Goal: Information Seeking & Learning: Learn about a topic

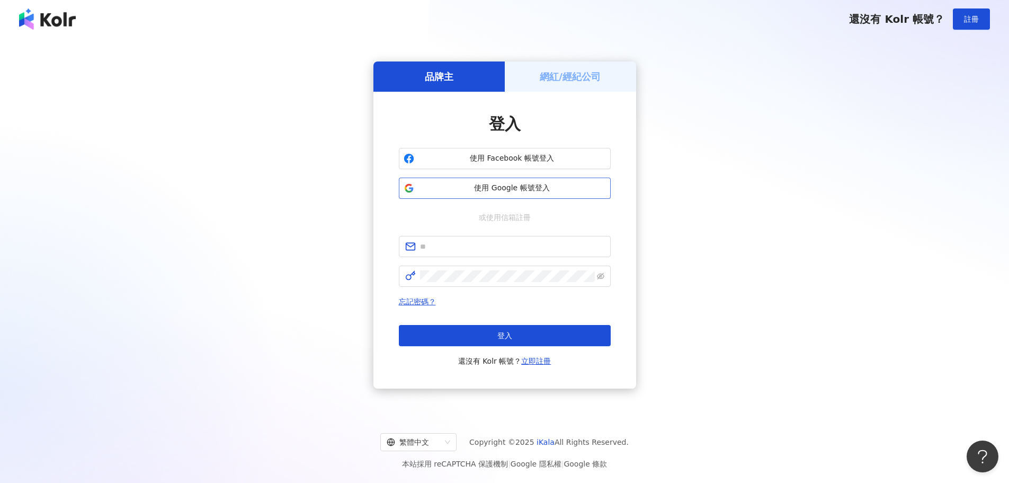
click at [472, 190] on span "使用 Google 帳號登入" at bounding box center [513, 188] width 188 height 11
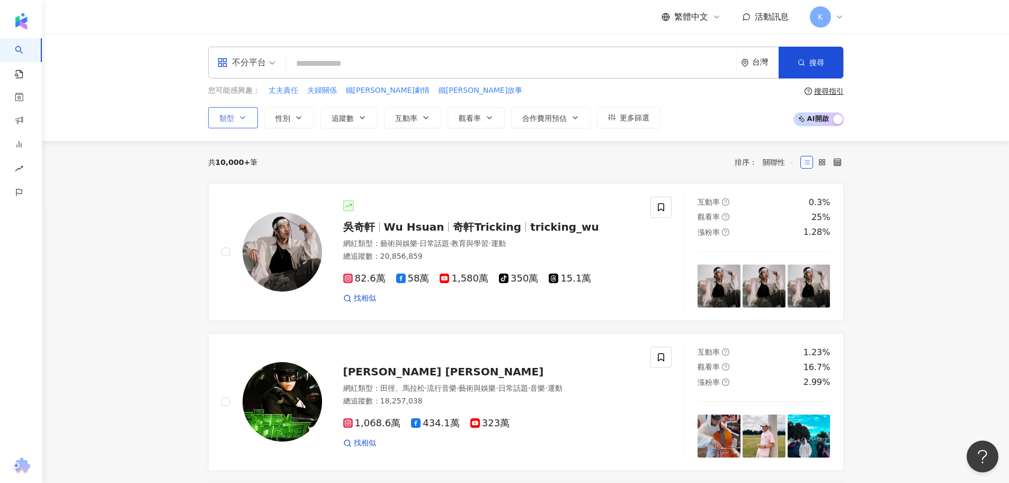
click at [227, 112] on button "類型" at bounding box center [233, 117] width 50 height 21
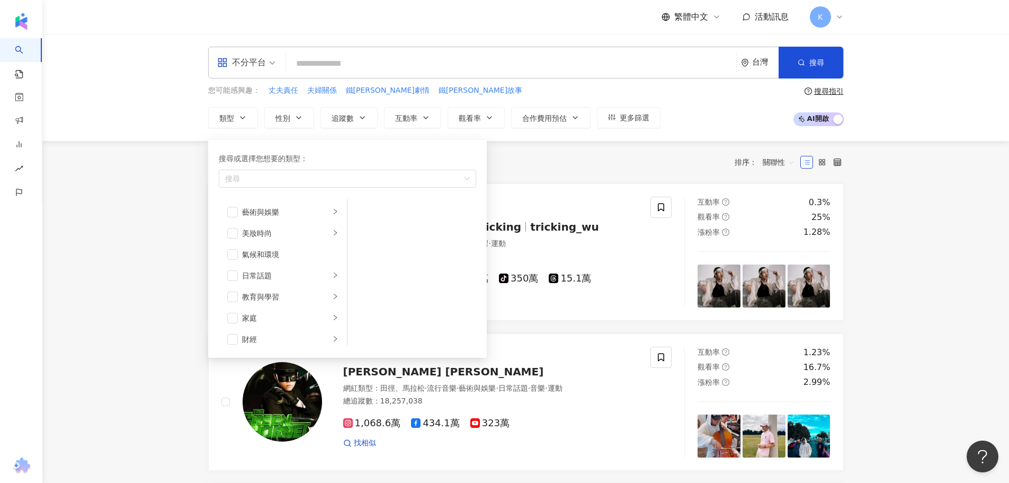
click at [248, 68] on div "不分平台" at bounding box center [241, 62] width 49 height 17
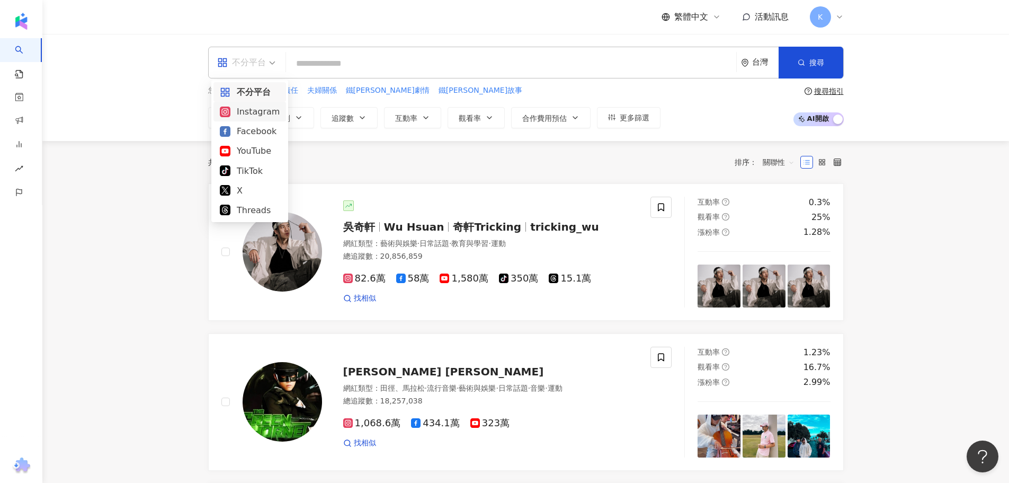
click at [251, 114] on div "Instagram" at bounding box center [250, 111] width 60 height 13
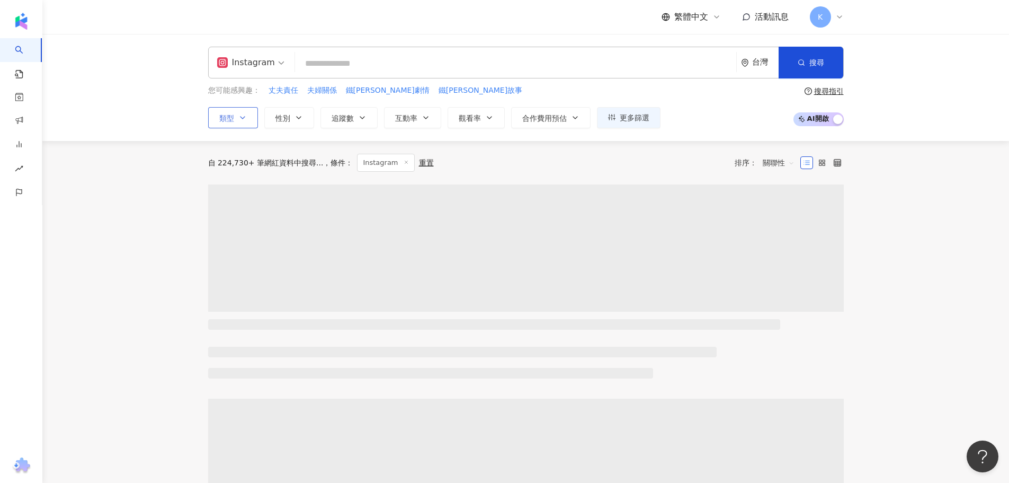
click at [248, 121] on button "類型" at bounding box center [233, 117] width 50 height 21
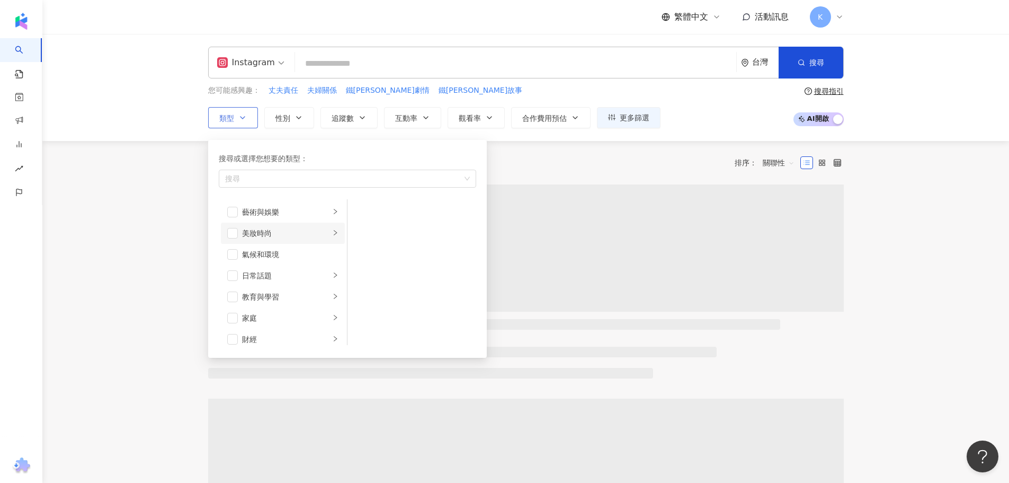
click at [256, 234] on div "美妝時尚" at bounding box center [286, 233] width 88 height 12
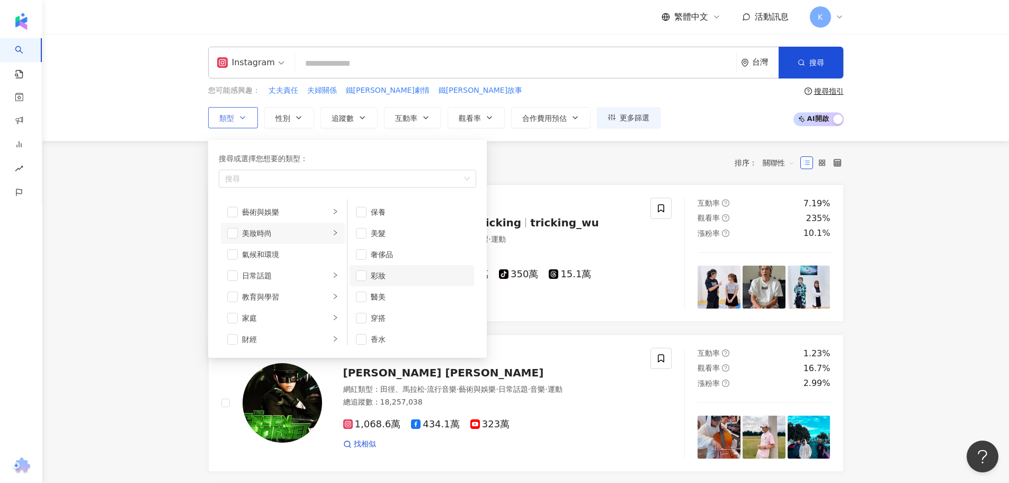
click at [375, 275] on div "彩妝" at bounding box center [419, 276] width 97 height 12
click at [384, 212] on div "保養" at bounding box center [419, 212] width 97 height 12
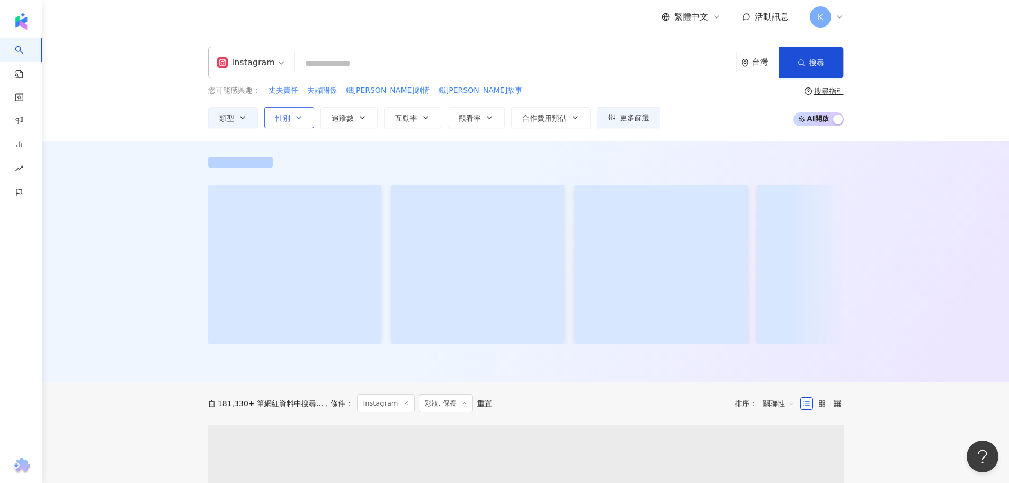
click at [303, 123] on button "性別" at bounding box center [289, 117] width 50 height 21
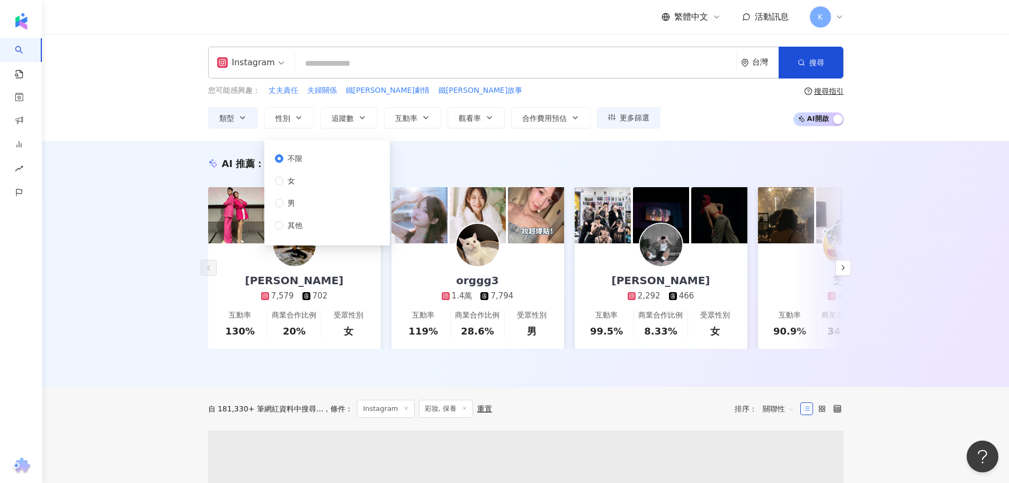
click at [308, 182] on div "不限 女 男 其他" at bounding box center [293, 192] width 36 height 78
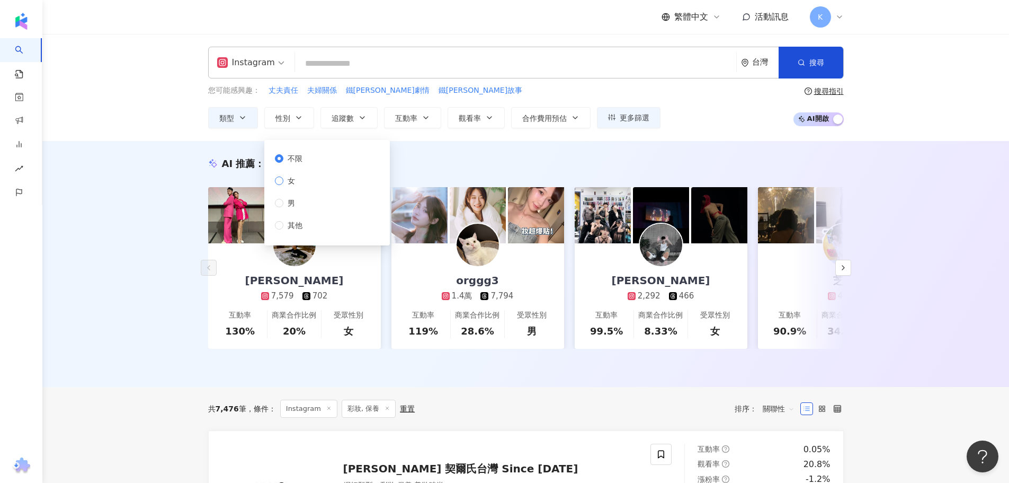
click at [290, 181] on span "女" at bounding box center [291, 181] width 16 height 12
click at [349, 122] on span "追蹤數" at bounding box center [343, 118] width 22 height 8
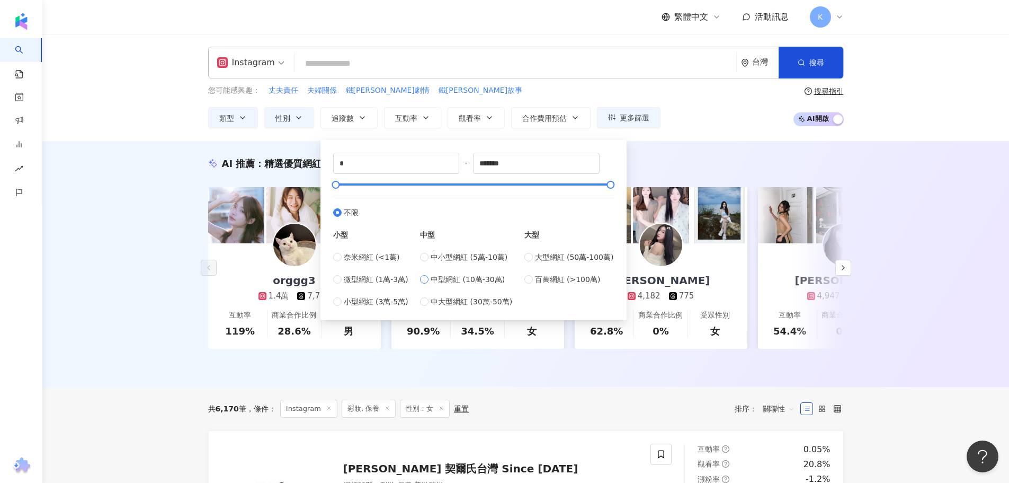
click at [435, 278] on span "中型網紅 (10萬-30萬)" at bounding box center [468, 279] width 74 height 12
type input "******"
click at [423, 141] on div "****** - ****** 不限 小型 奈米網紅 (<1萬) 微型網紅 (1萬-3萬) 小型網紅 (3萬-5萬) 中型 中小型網紅 (5萬-10萬) 中型…" at bounding box center [474, 230] width 306 height 180
click at [659, 147] on div "AI 推薦 ： 精選優質網紅 orggg3 1.4萬 7,794 互動率 119% 商業合作比例 28.6% 受眾性別 男 芝心 4,807 互動率 90.9…" at bounding box center [525, 264] width 967 height 246
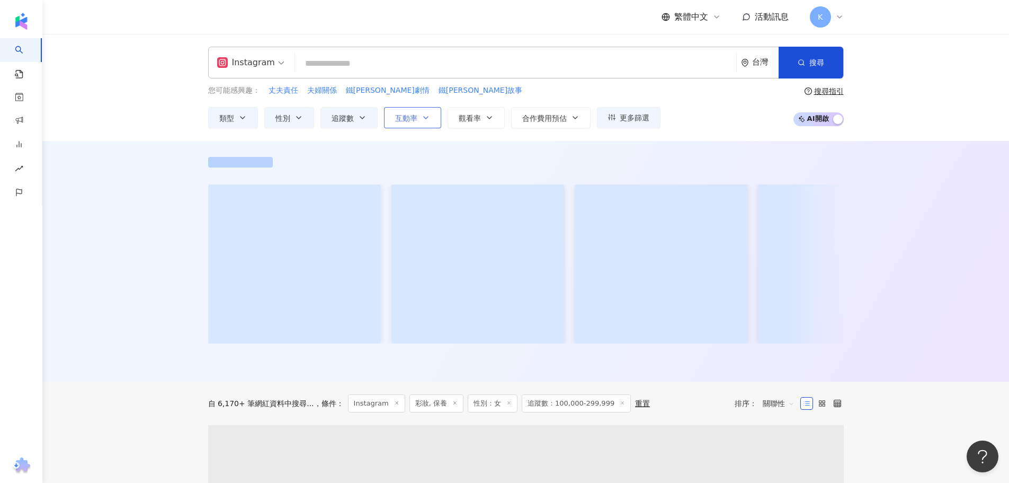
click at [412, 123] on button "互動率" at bounding box center [412, 117] width 57 height 21
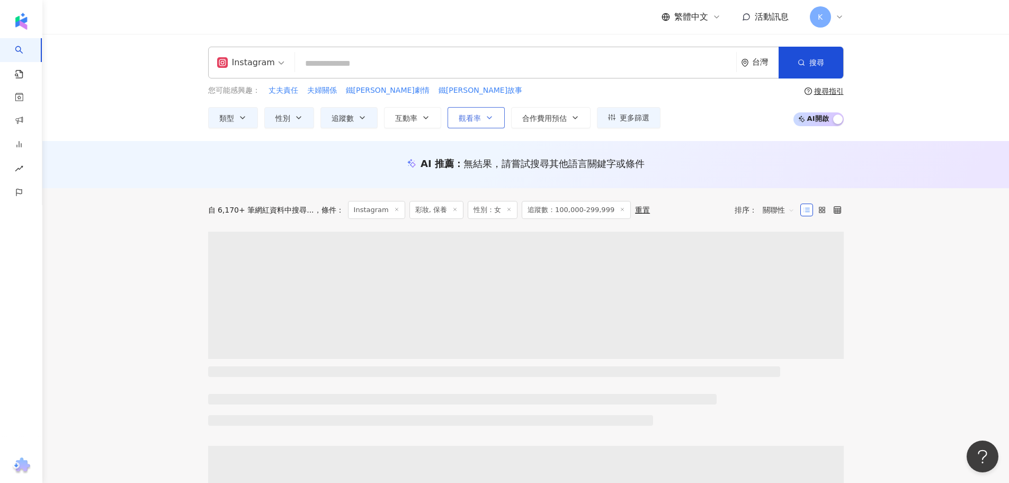
click at [463, 114] on span "觀看率" at bounding box center [470, 118] width 22 height 8
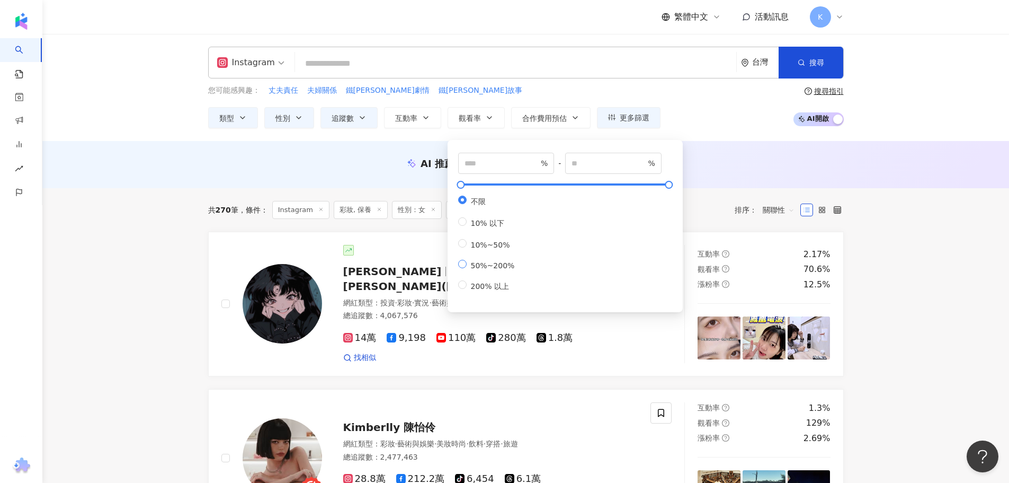
click at [493, 270] on span "50%~200%" at bounding box center [493, 265] width 52 height 8
type input "**"
type input "***"
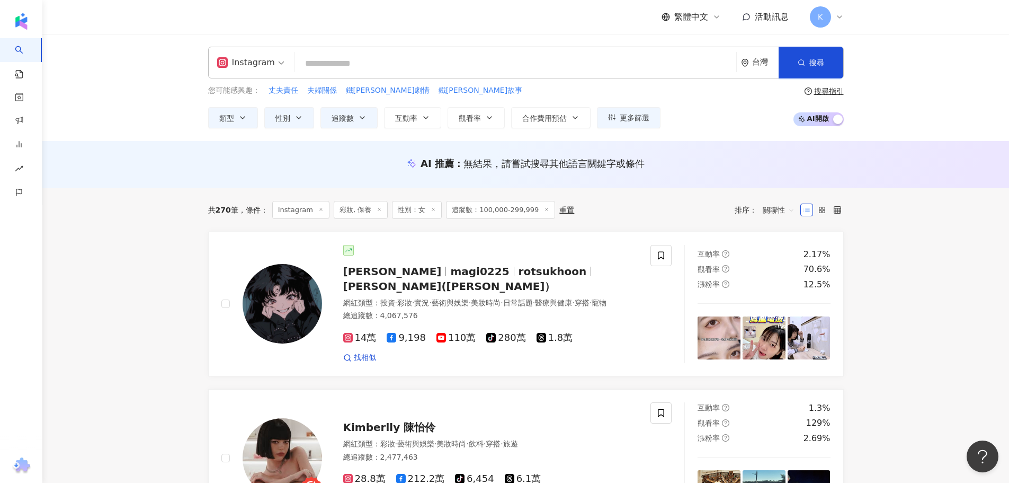
click at [722, 174] on div "AI 推薦 ： 無結果，請嘗試搜尋其他語言關鍵字或條件" at bounding box center [526, 167] width 678 height 20
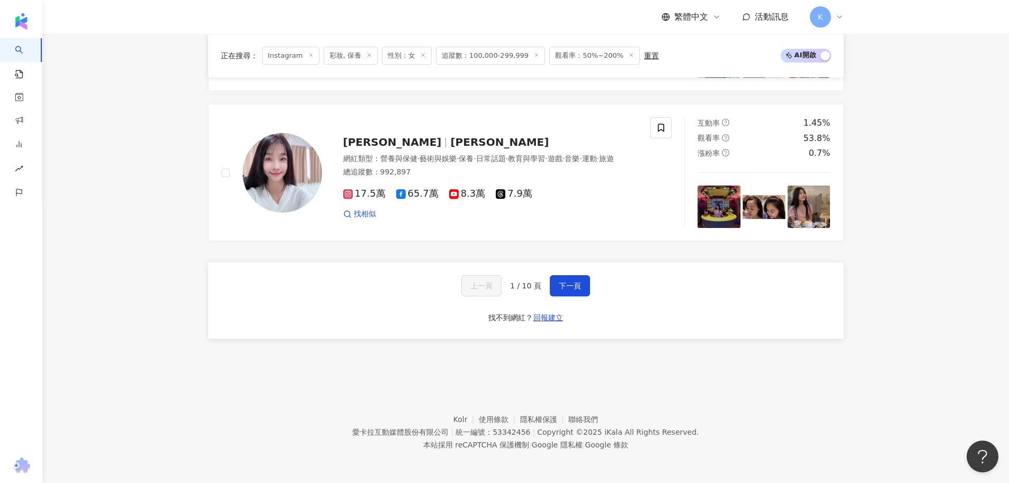
scroll to position [1999, 0]
click at [572, 290] on span "下一頁" at bounding box center [570, 285] width 22 height 8
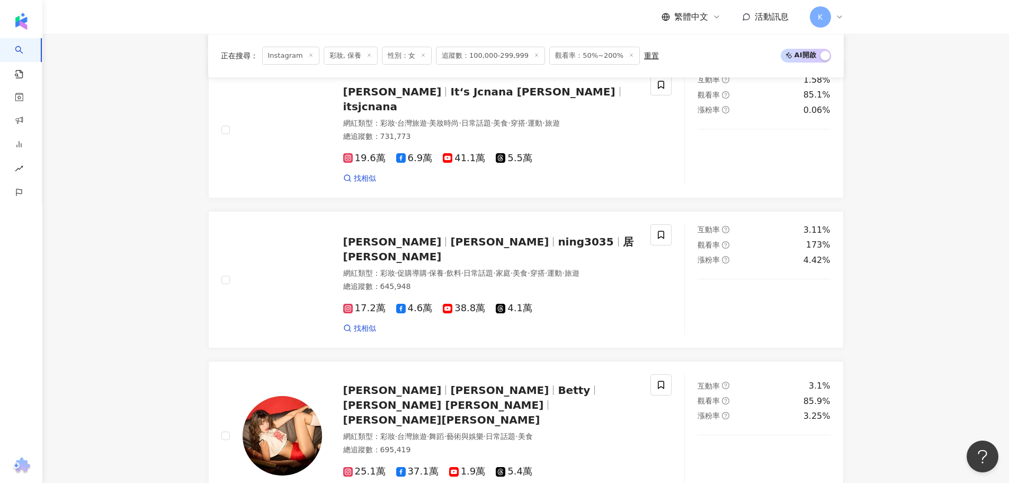
scroll to position [1573, 0]
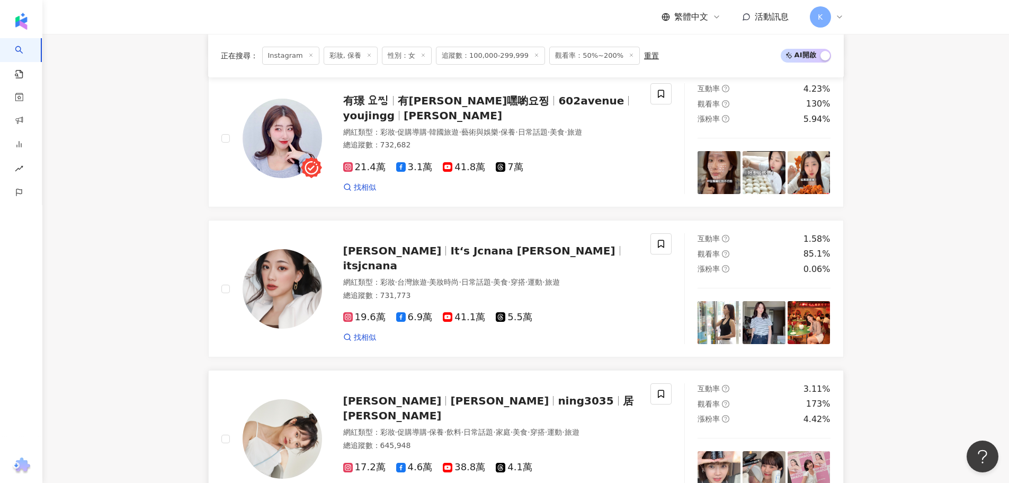
click at [558, 407] on span "ning3035" at bounding box center [590, 400] width 65 height 13
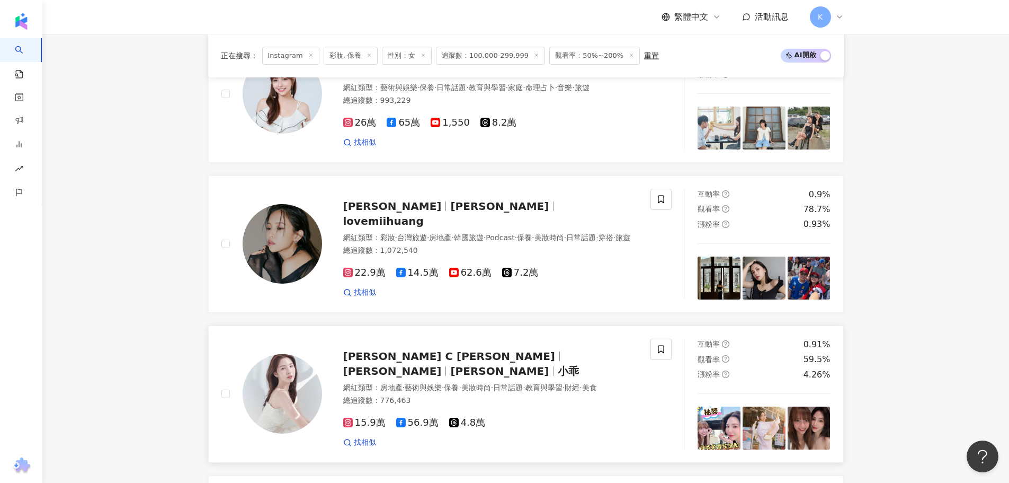
scroll to position [407, 0]
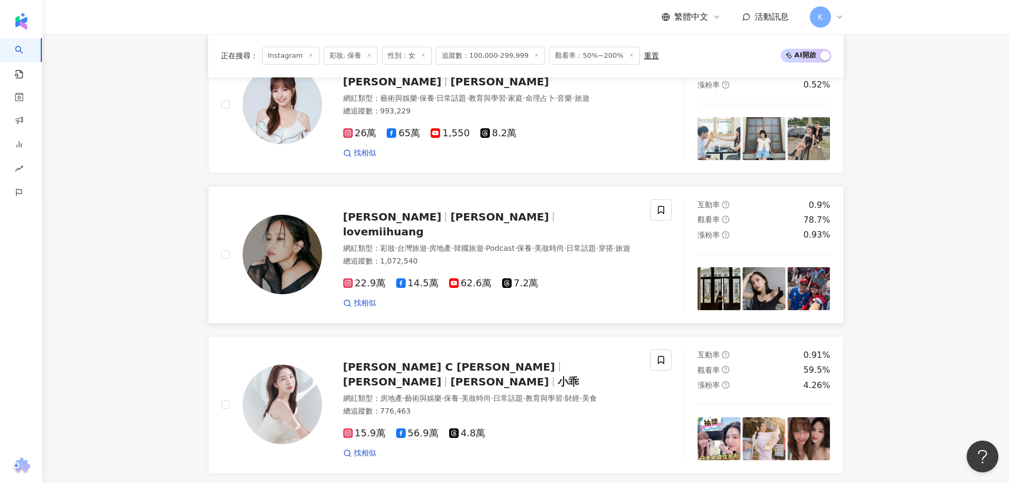
click at [493, 236] on div "黃小米 黃小米 Mii lovemiihuang 網紅類型 ： 彩妝 · 台灣旅遊 · 房地產 · 韓國旅遊 · Podcast · 保養 · 美妝時尚 · …" at bounding box center [480, 255] width 316 height 108
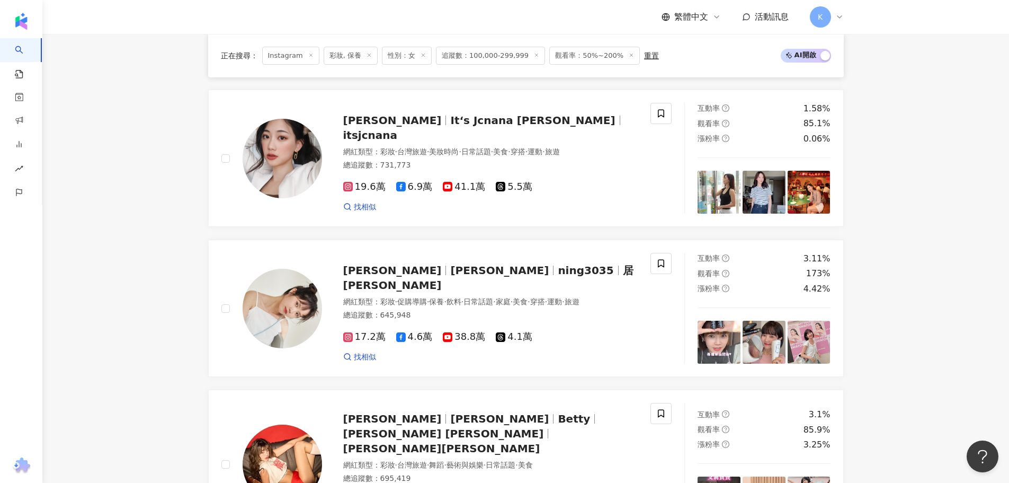
scroll to position [1891, 0]
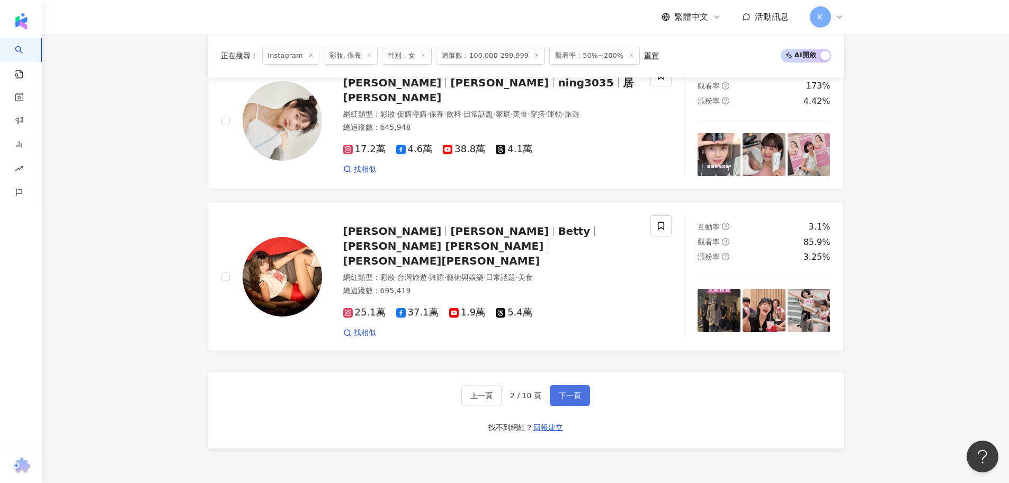
click at [582, 394] on button "下一頁" at bounding box center [570, 395] width 40 height 21
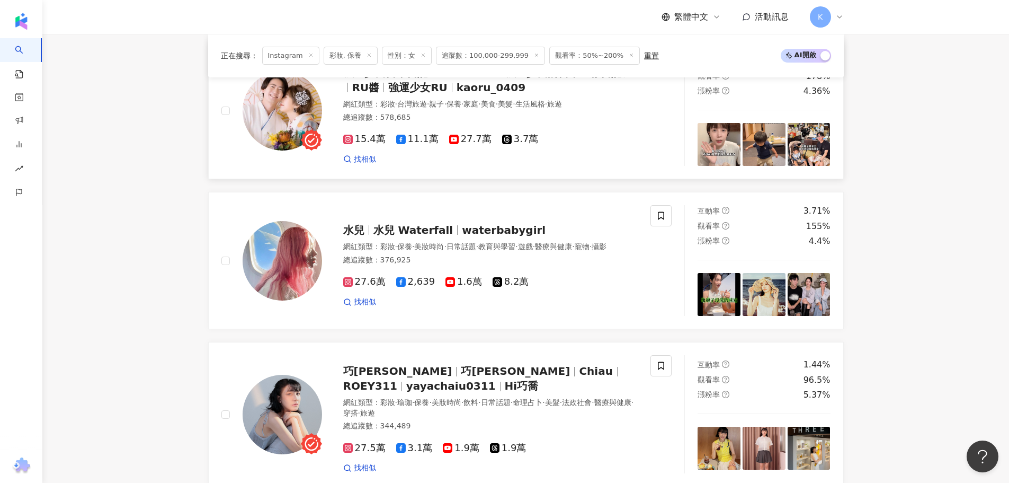
scroll to position [1633, 0]
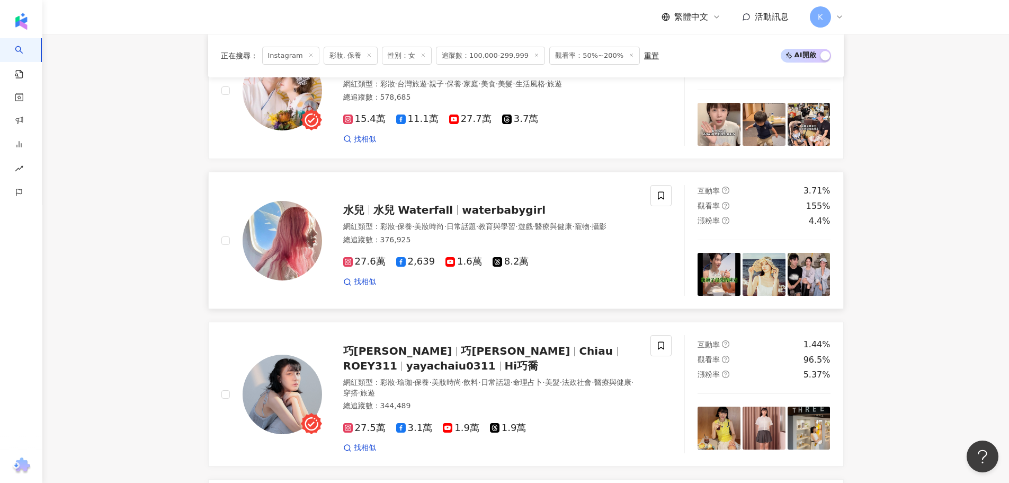
click at [479, 203] on span "waterbabygirl" at bounding box center [504, 209] width 84 height 13
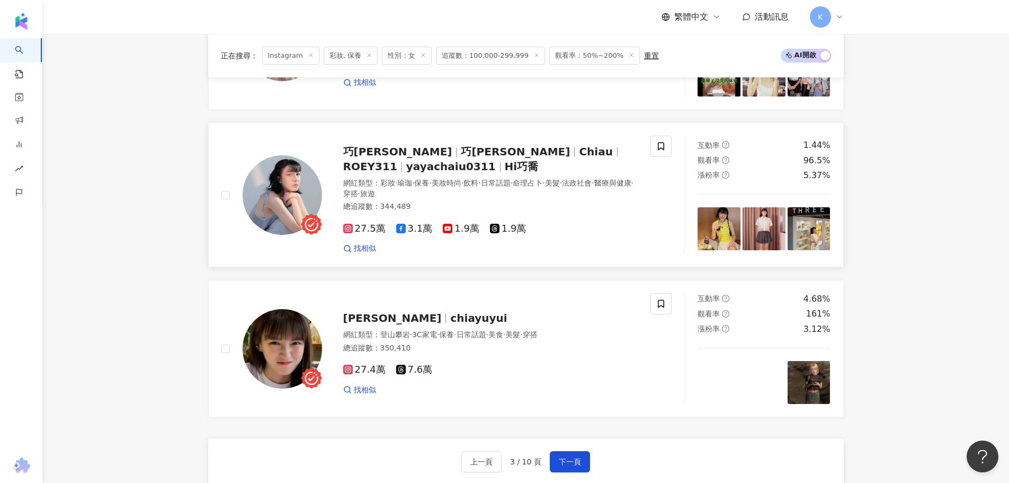
scroll to position [1951, 0]
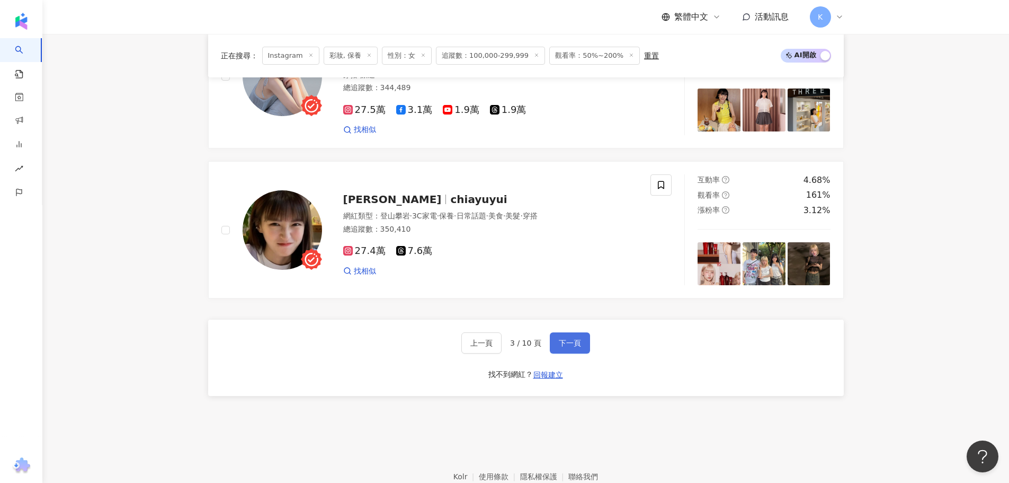
click at [582, 332] on button "下一頁" at bounding box center [570, 342] width 40 height 21
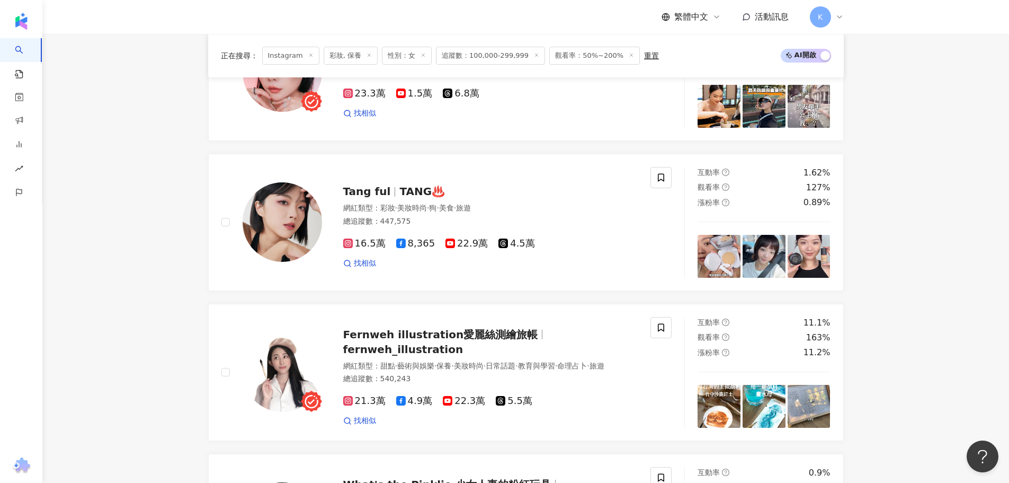
scroll to position [1481, 0]
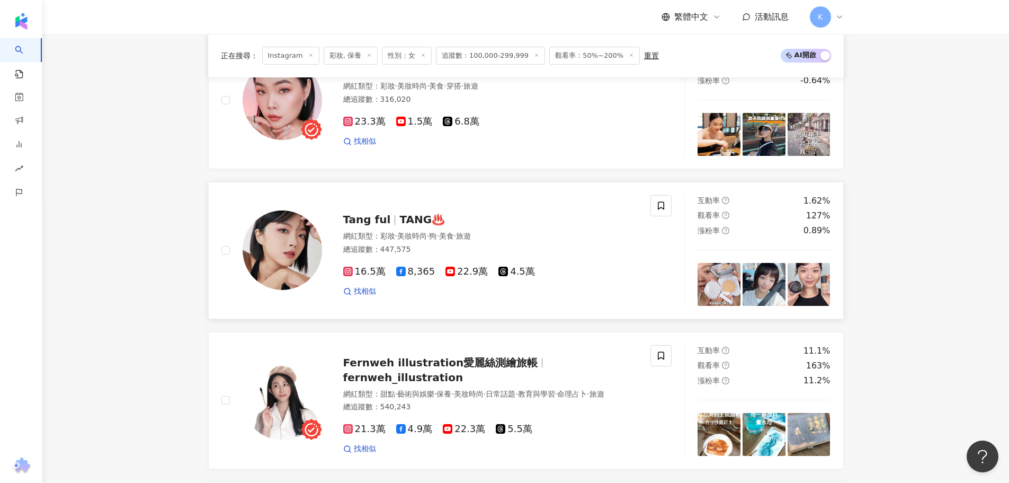
click at [386, 221] on span "Tang ful" at bounding box center [371, 219] width 57 height 13
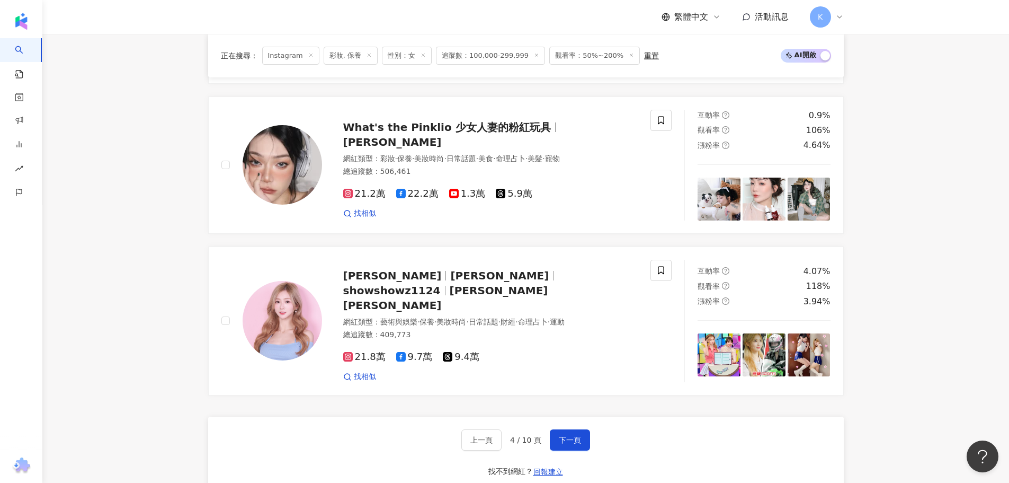
scroll to position [1957, 0]
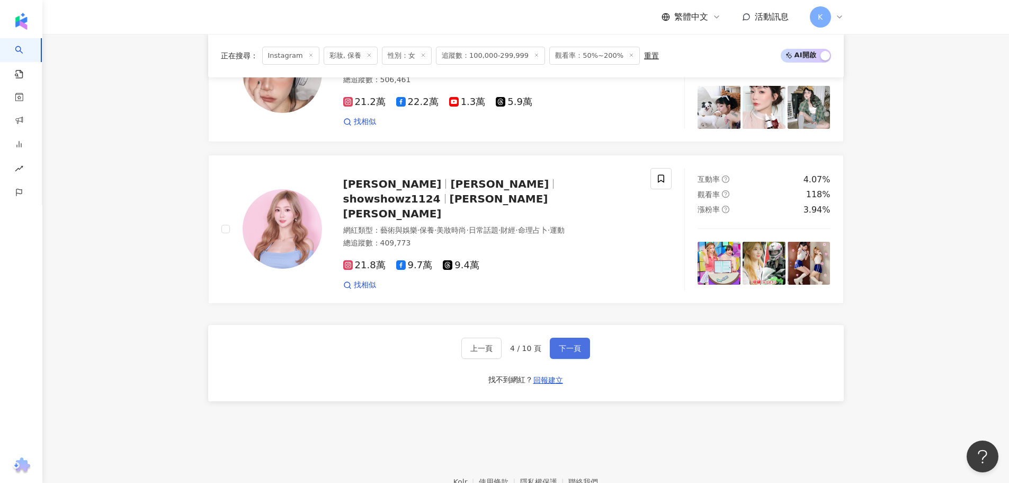
click at [567, 344] on span "下一頁" at bounding box center [570, 348] width 22 height 8
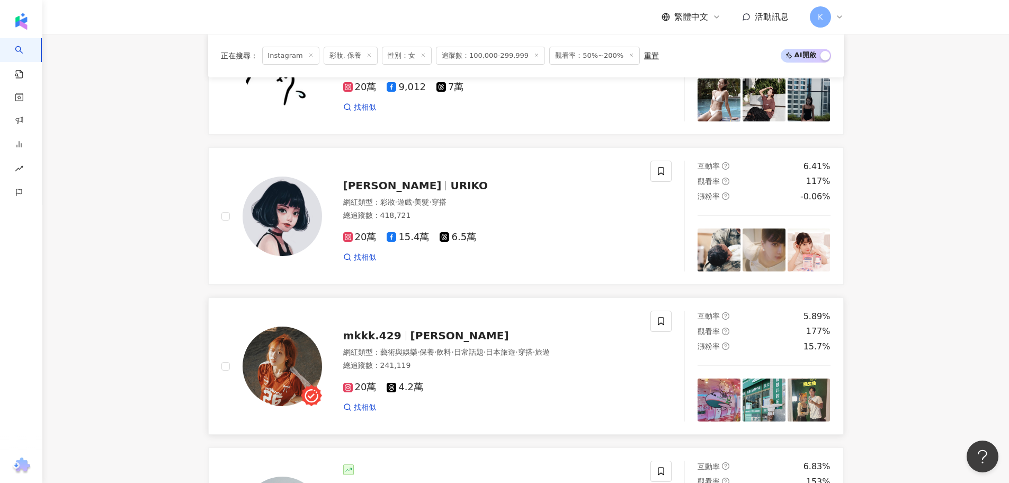
scroll to position [1626, 0]
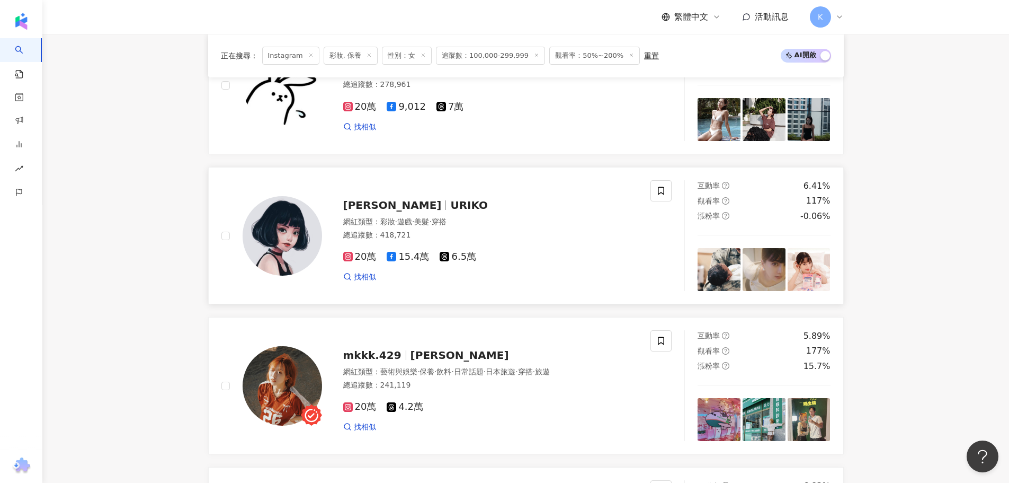
click at [450, 206] on span "URIKO" at bounding box center [469, 205] width 38 height 13
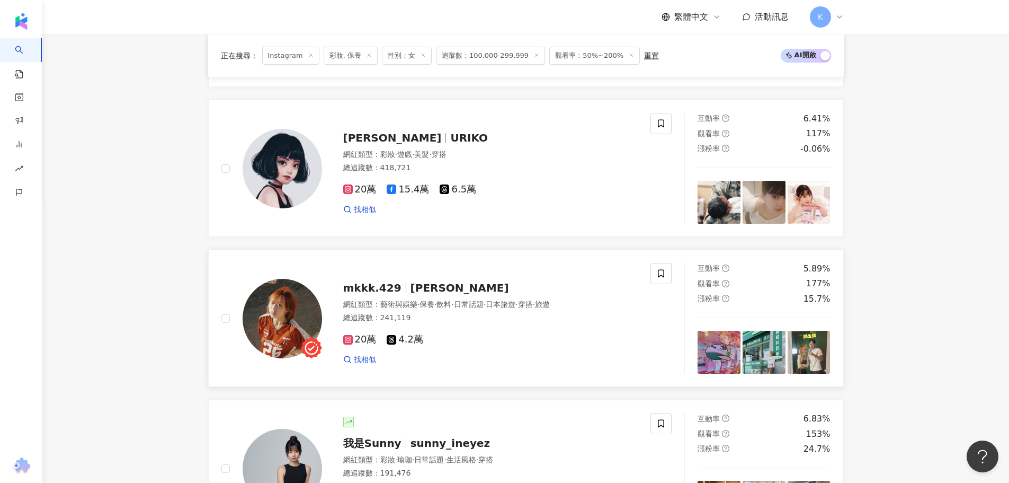
scroll to position [1785, 0]
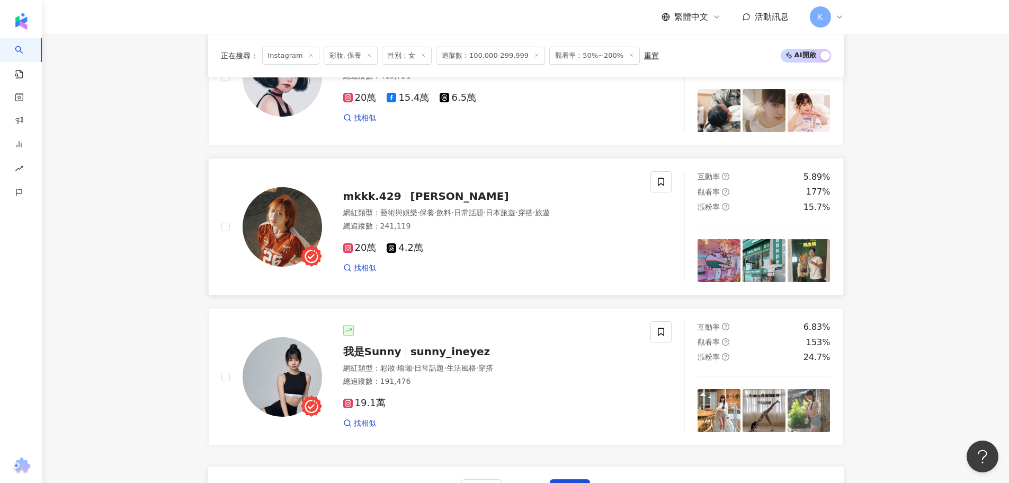
click at [387, 201] on span "mkkk.429" at bounding box center [372, 196] width 58 height 13
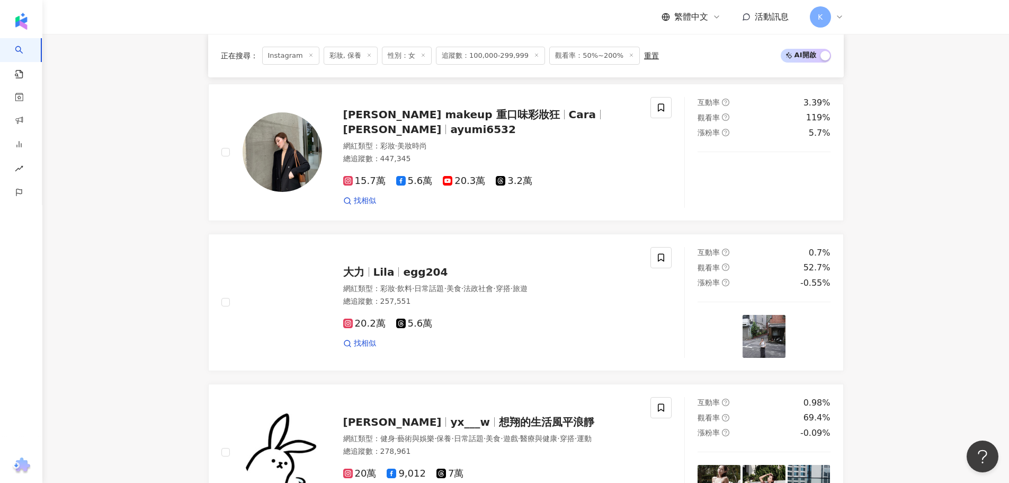
scroll to position [1255, 0]
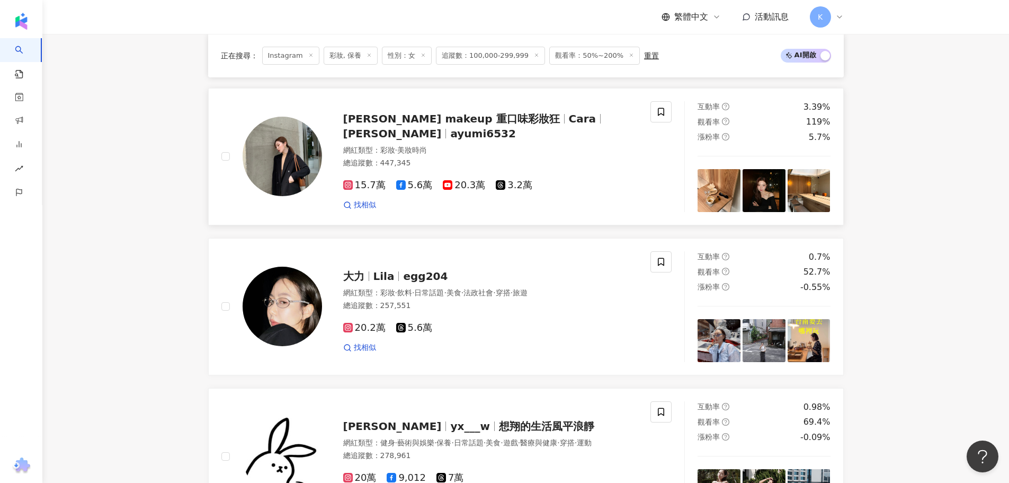
click at [569, 125] on span "Cara" at bounding box center [587, 118] width 37 height 13
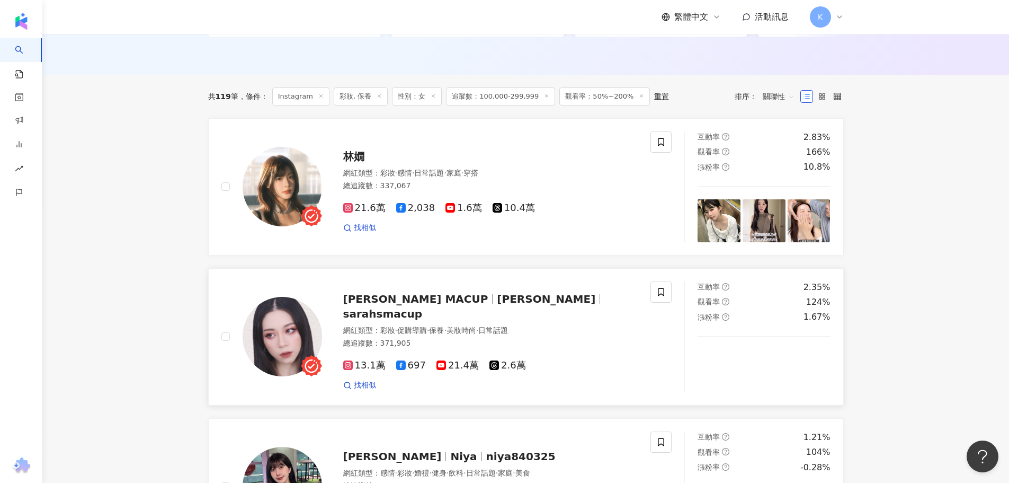
scroll to position [301, 0]
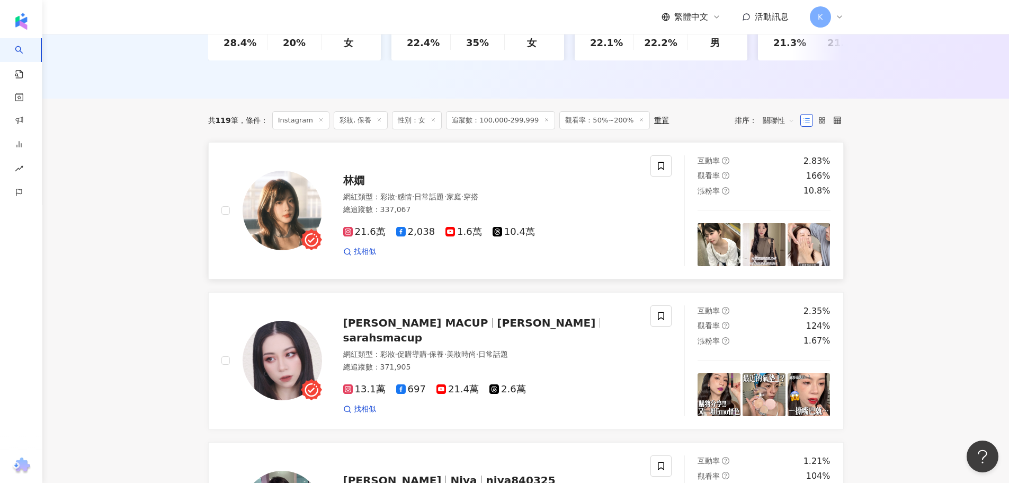
click at [343, 186] on span "林嫺" at bounding box center [353, 180] width 21 height 13
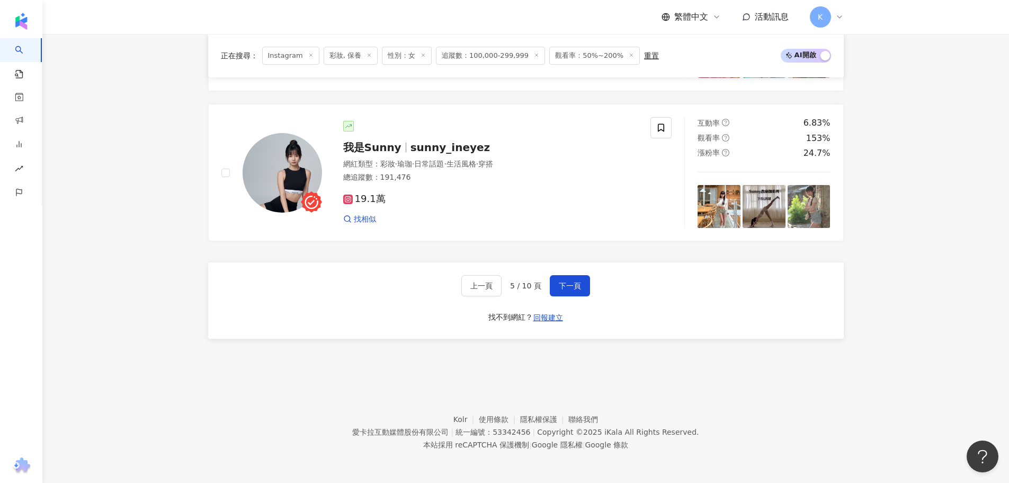
scroll to position [1997, 0]
click at [571, 281] on span "下一頁" at bounding box center [570, 285] width 22 height 8
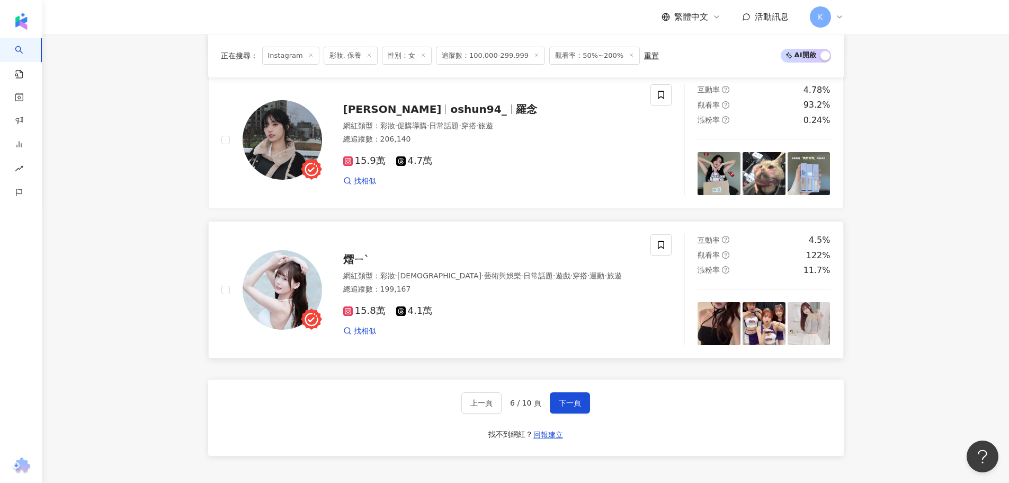
scroll to position [1891, 0]
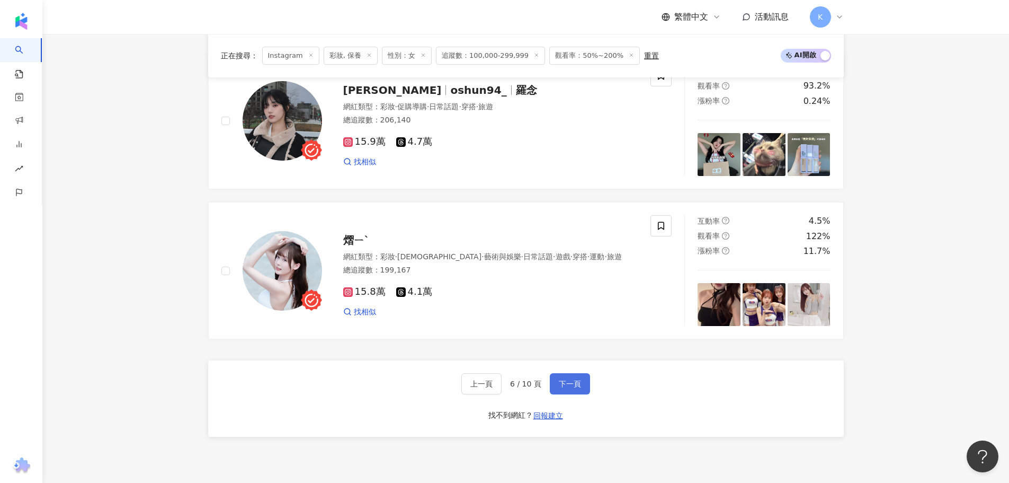
click at [575, 387] on span "下一頁" at bounding box center [570, 383] width 22 height 8
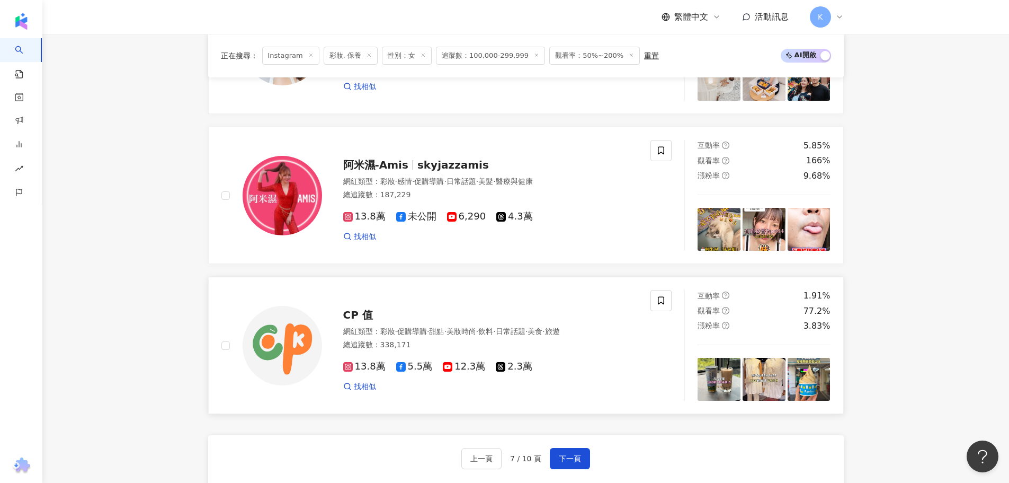
scroll to position [1838, 0]
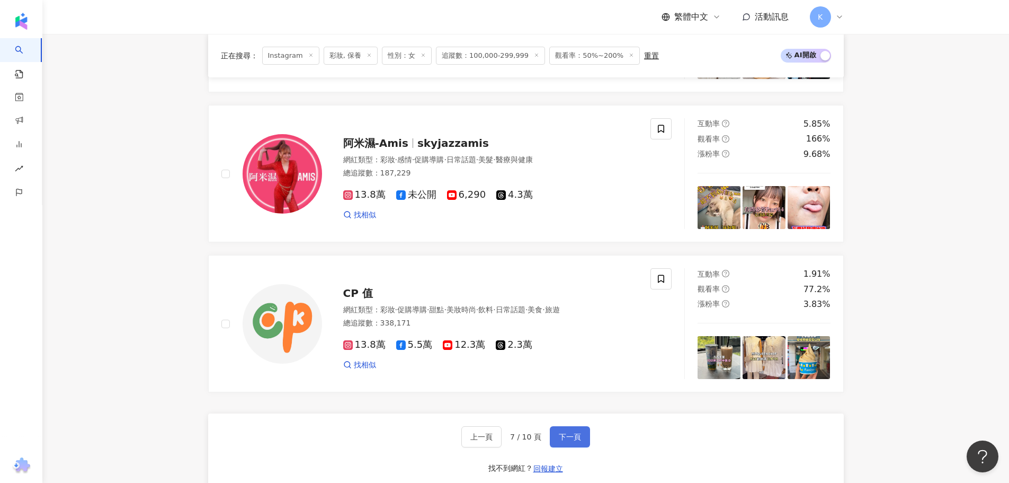
click at [579, 441] on span "下一頁" at bounding box center [570, 436] width 22 height 8
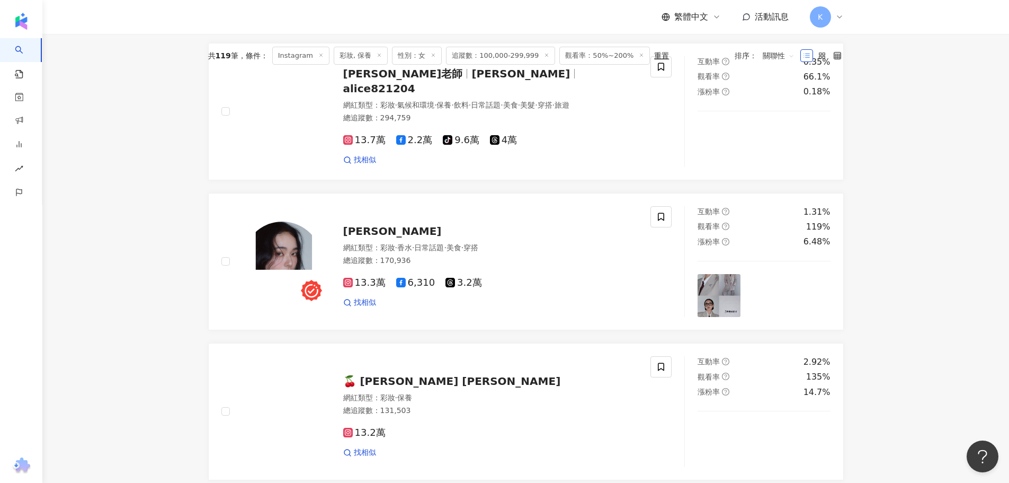
scroll to position [407, 0]
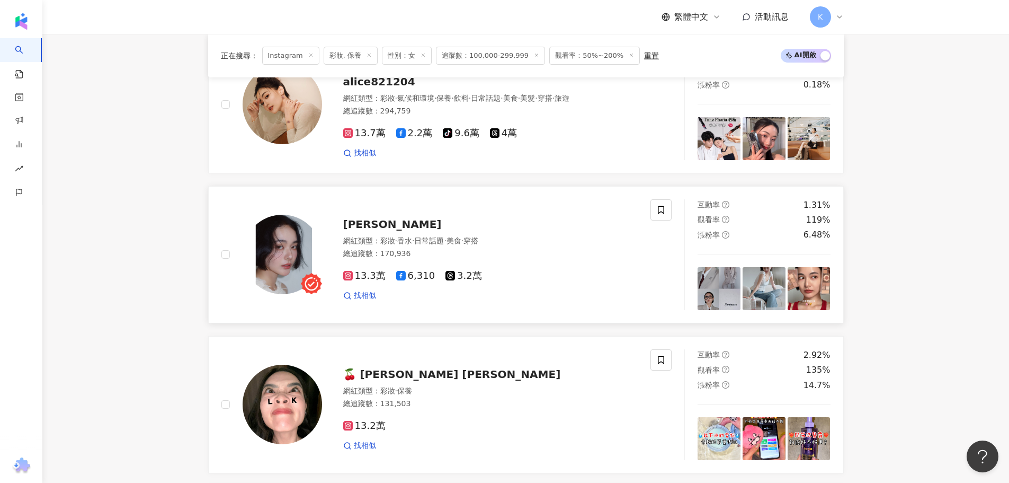
click at [406, 232] on div "小賀 Joanna" at bounding box center [490, 224] width 295 height 15
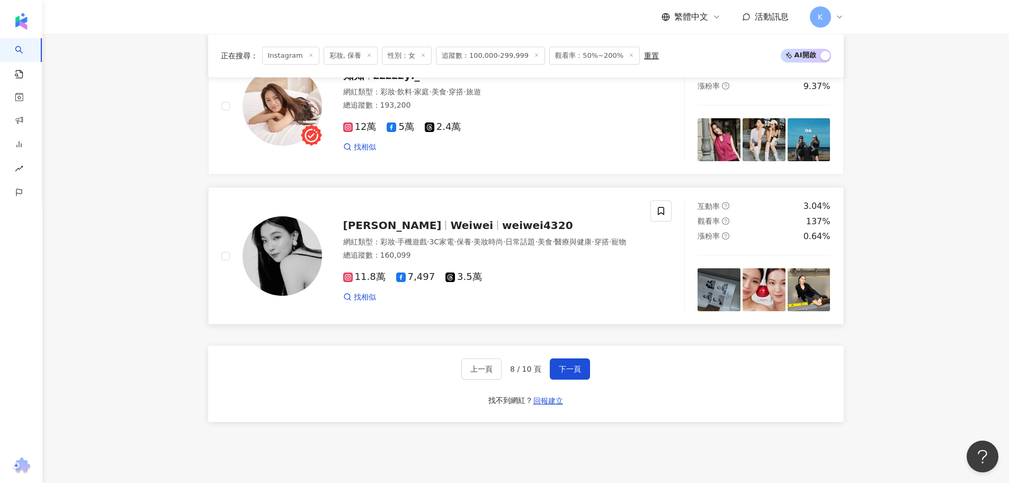
scroll to position [1997, 0]
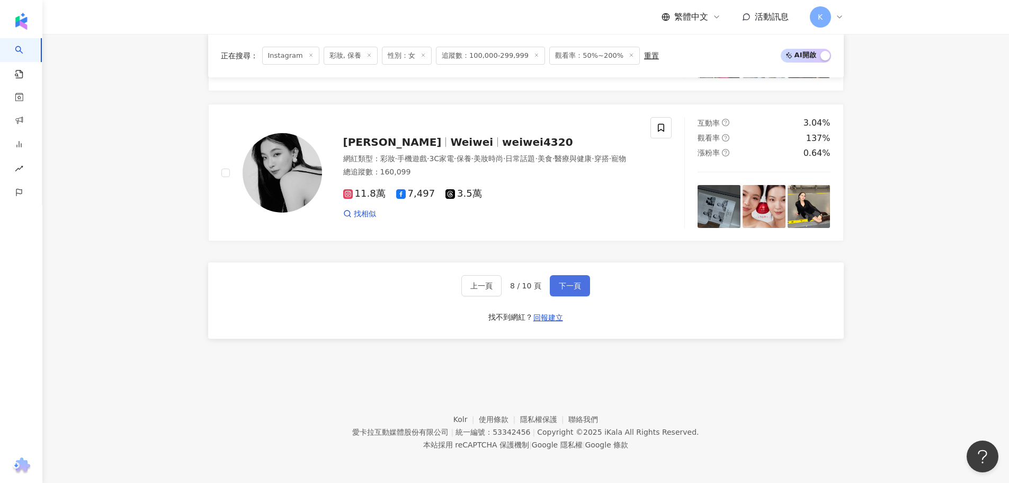
click at [564, 278] on button "下一頁" at bounding box center [570, 285] width 40 height 21
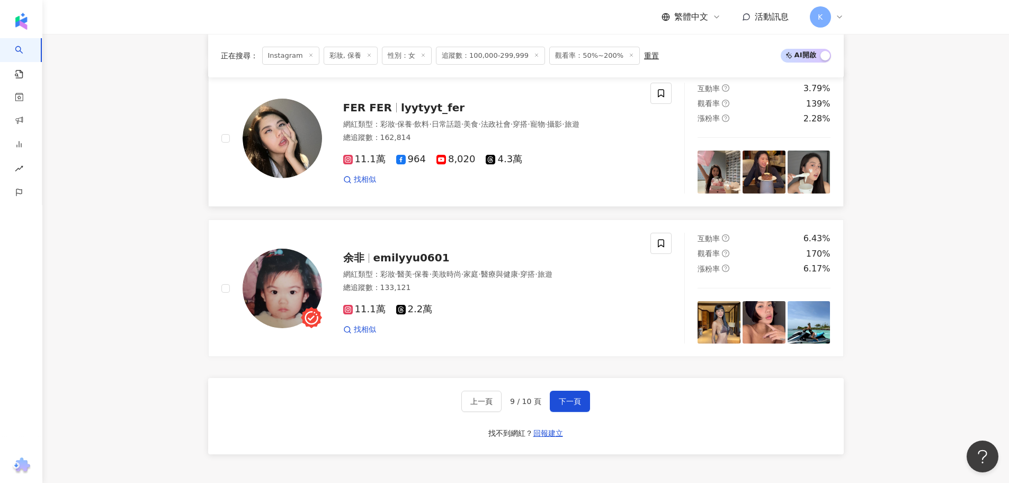
scroll to position [1891, 0]
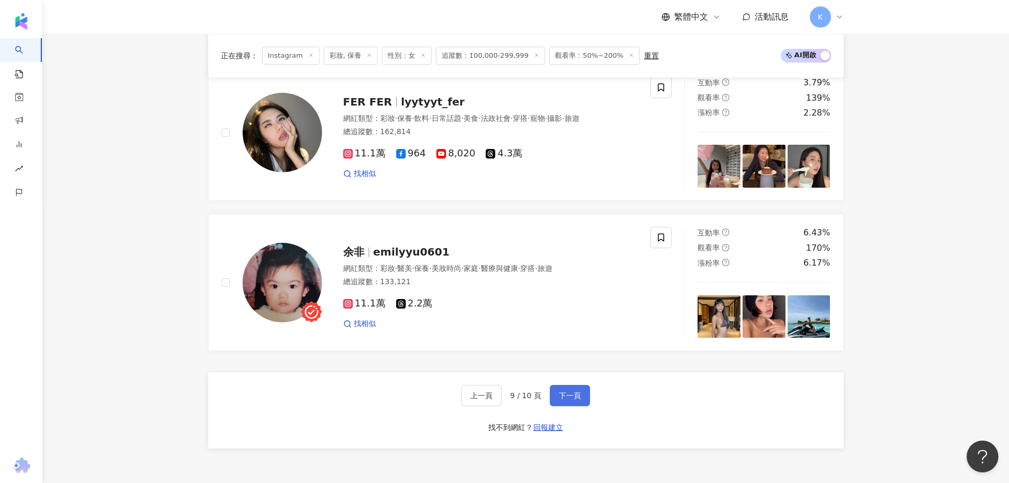
click at [582, 394] on button "下一頁" at bounding box center [570, 395] width 40 height 21
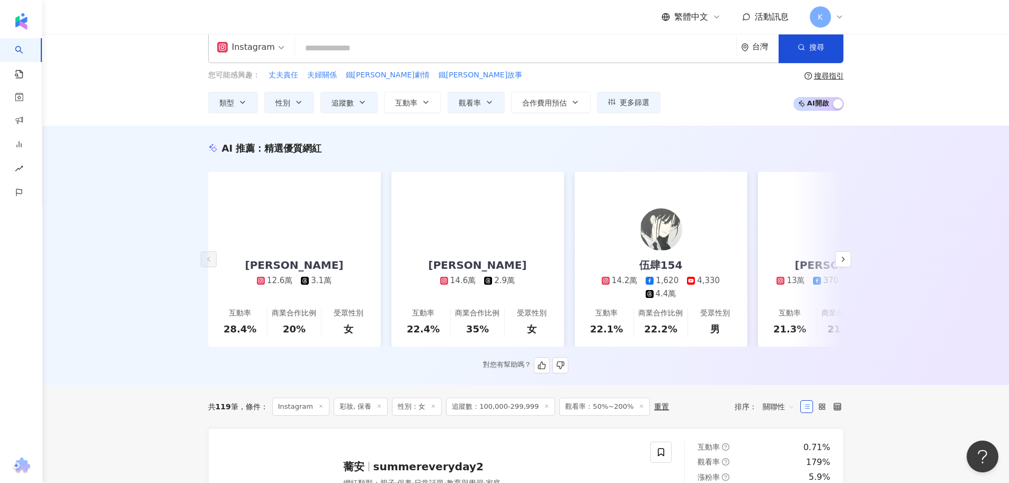
scroll to position [0, 0]
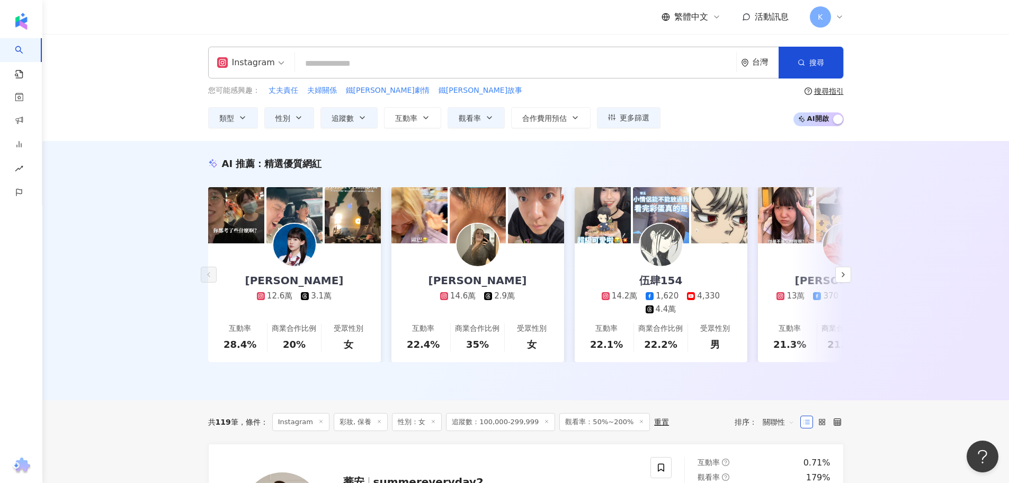
click at [310, 58] on input "search" at bounding box center [515, 64] width 433 height 20
paste input "********"
type input "********"
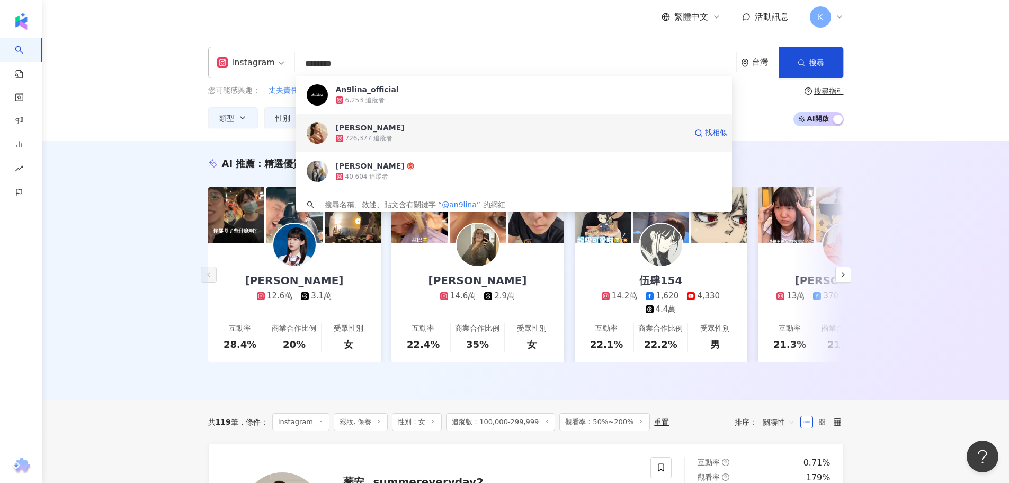
click at [406, 135] on div "726,377 追蹤者" at bounding box center [511, 138] width 351 height 11
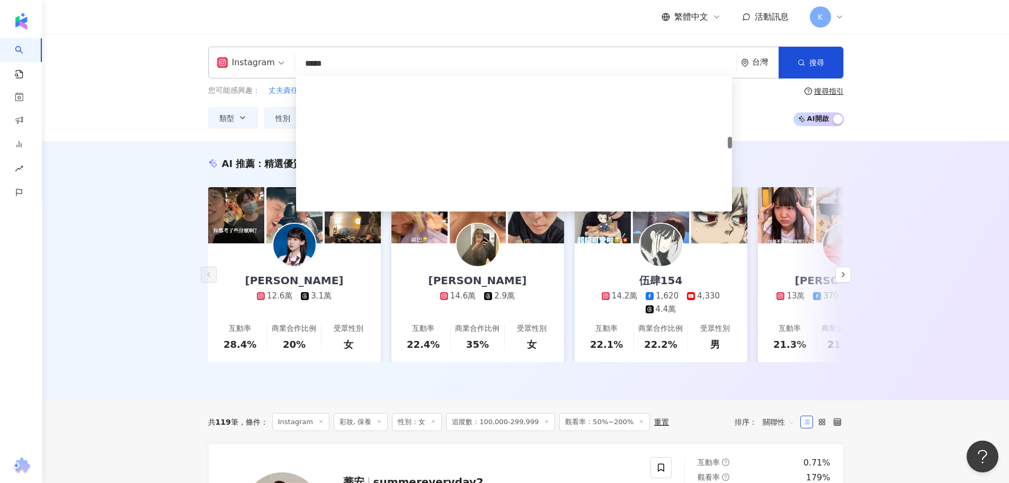
scroll to position [689, 0]
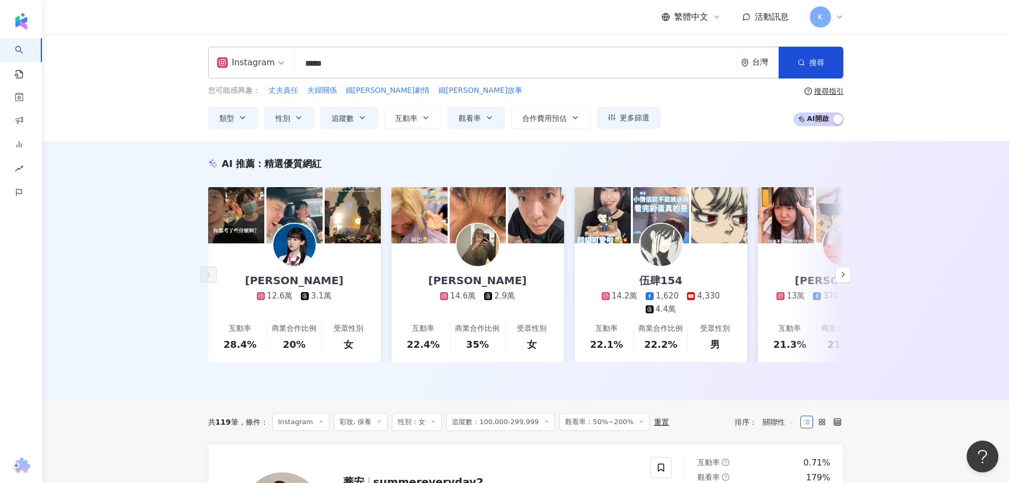
click at [80, 123] on div "Instagram ***** 台灣 搜尋 a62b29c7-103e-4738-86ea-efd5291188d6 6142031e-d89a-487e-8…" at bounding box center [525, 87] width 967 height 107
drag, startPoint x: 344, startPoint y: 63, endPoint x: 194, endPoint y: 59, distance: 150.5
click at [194, 59] on div "Instagram ***** 台灣 搜尋 a62b29c7-103e-4738-86ea-efd5291188d6 6142031e-d89a-487e-8…" at bounding box center [526, 88] width 678 height 82
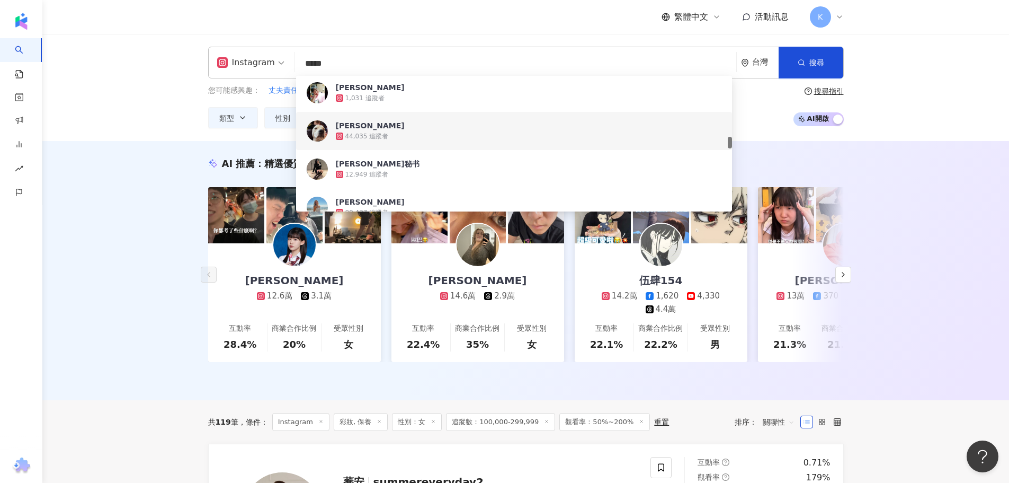
paste input "********"
type input "**********"
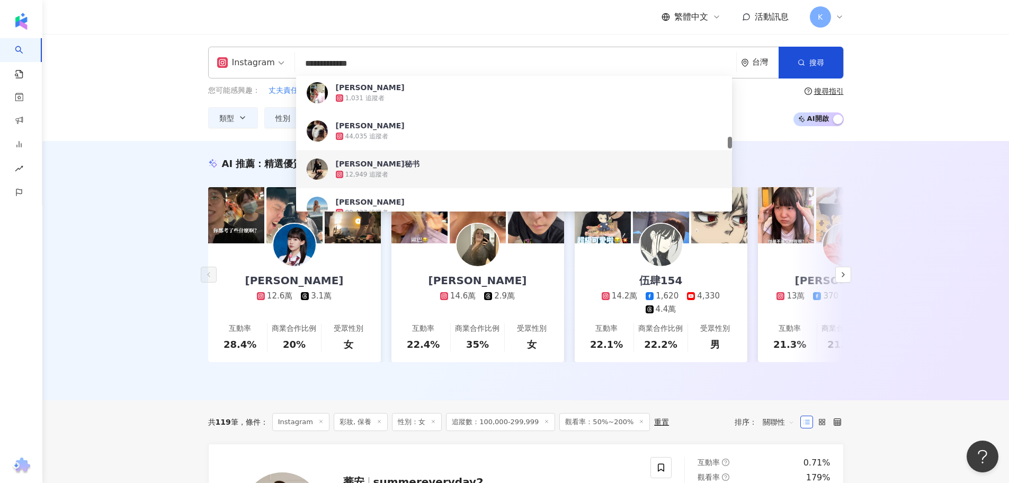
scroll to position [0, 0]
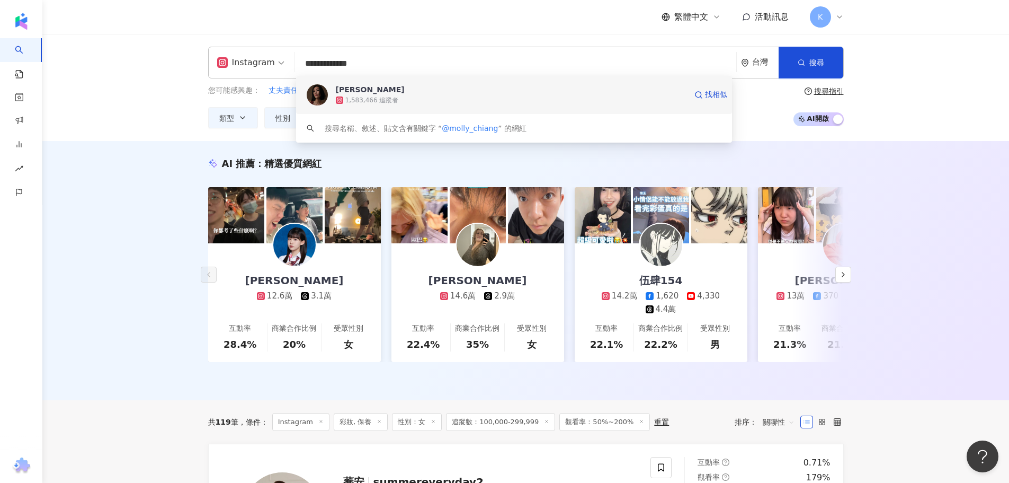
click at [369, 93] on span "莫莉" at bounding box center [511, 89] width 351 height 11
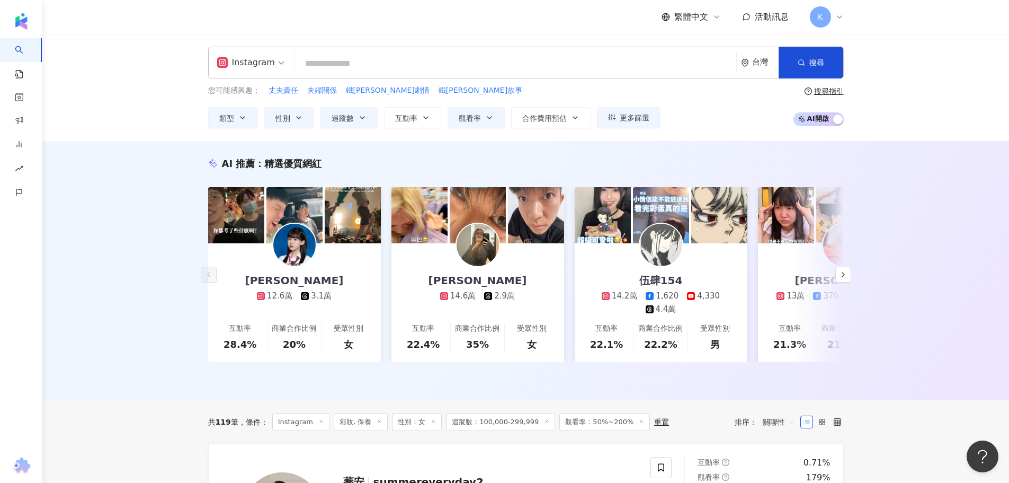
click at [353, 72] on input "search" at bounding box center [515, 64] width 433 height 20
paste input "**********"
type input "**********"
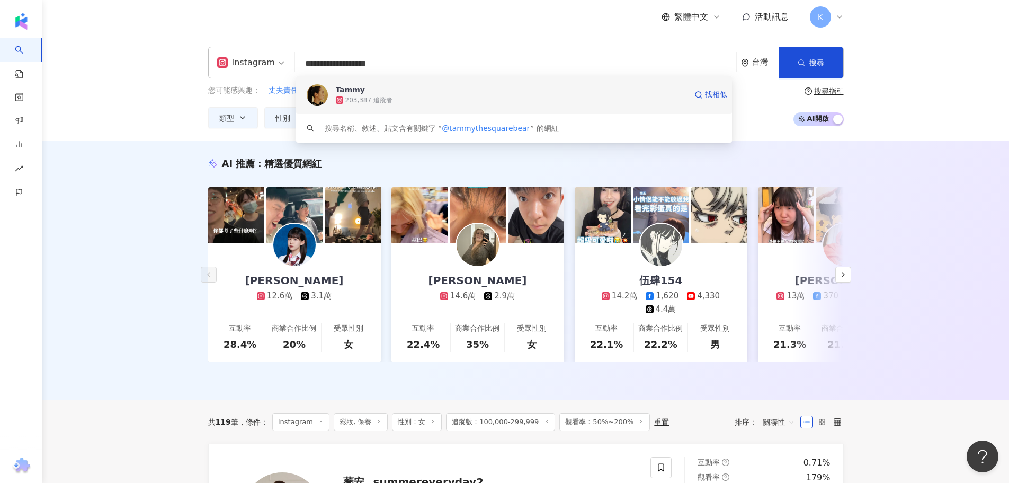
click at [400, 96] on div "203,387 追蹤者" at bounding box center [511, 100] width 351 height 11
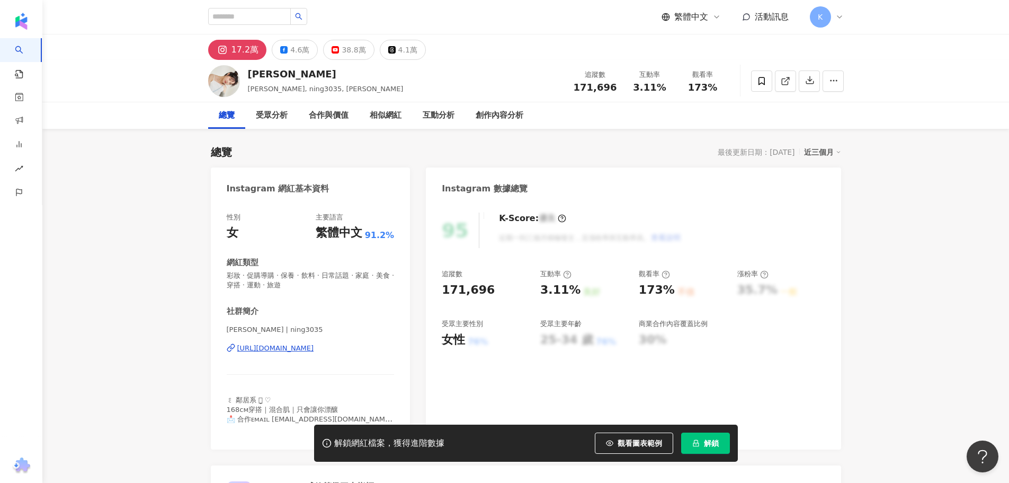
click at [717, 439] on span "解鎖" at bounding box center [711, 443] width 15 height 8
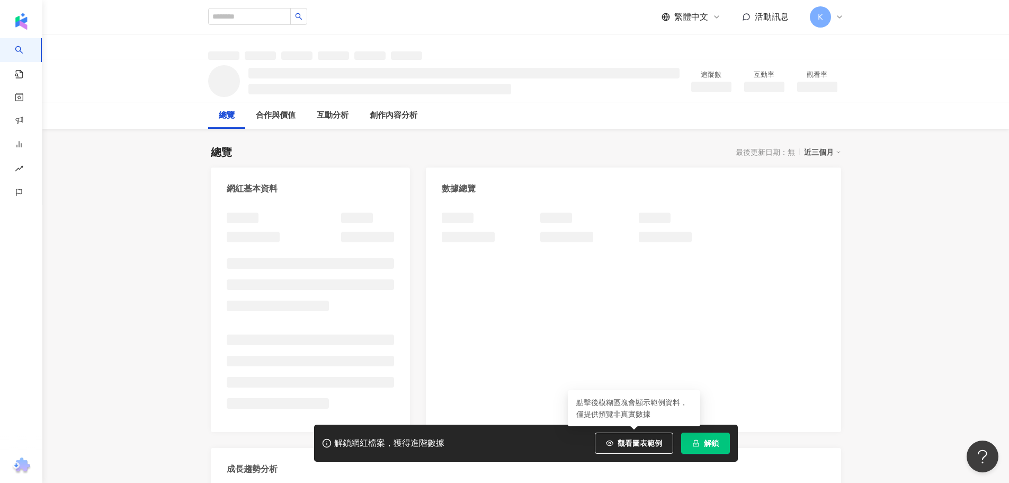
click at [696, 444] on icon "lock" at bounding box center [696, 443] width 6 height 7
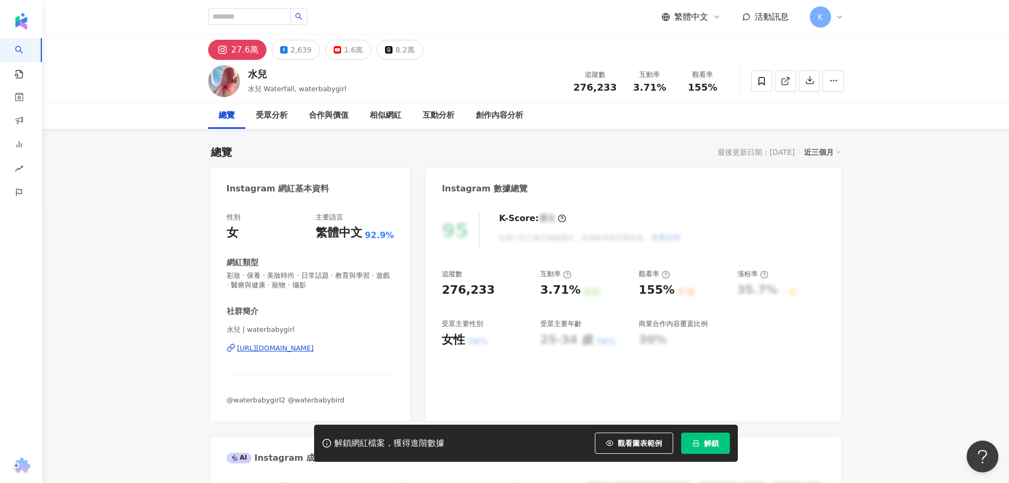
click at [699, 446] on icon "lock" at bounding box center [696, 443] width 6 height 7
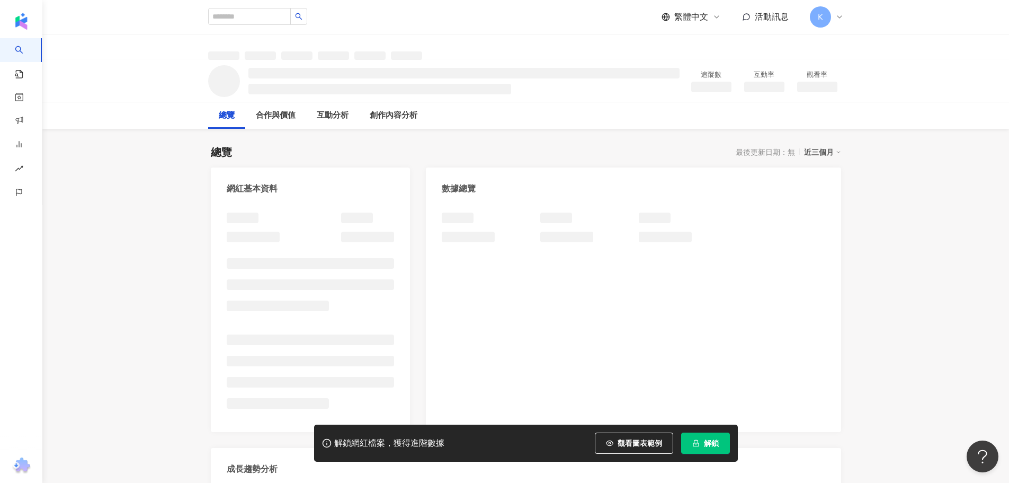
click at [714, 452] on button "解鎖" at bounding box center [705, 442] width 49 height 21
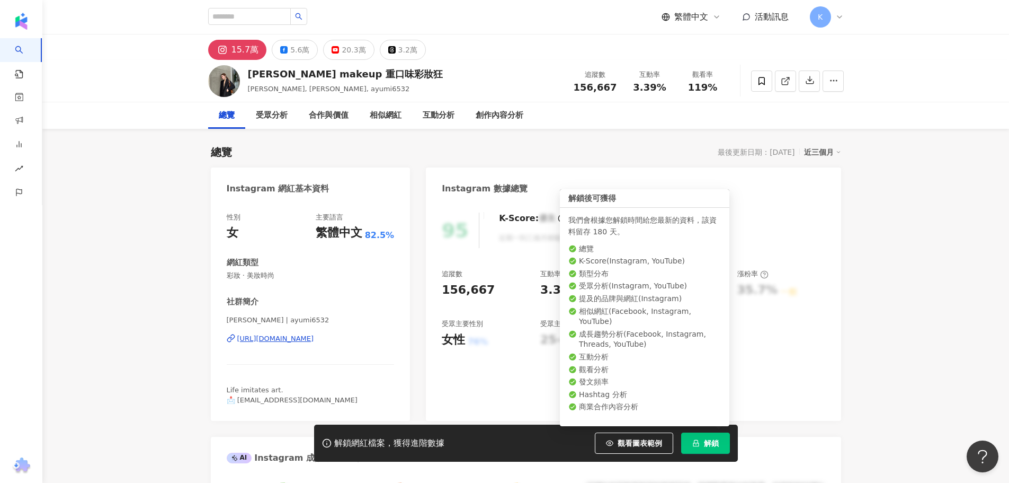
click at [701, 449] on button "解鎖" at bounding box center [705, 442] width 49 height 21
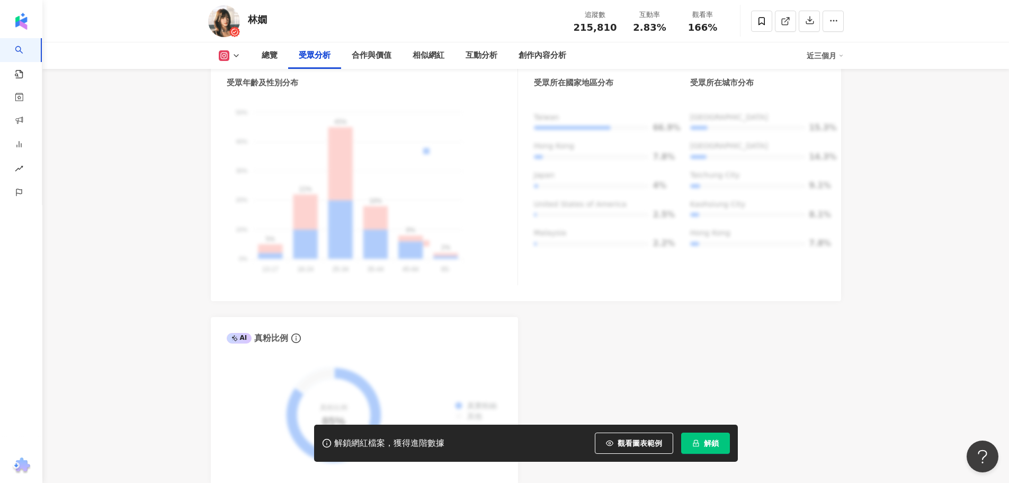
scroll to position [1218, 0]
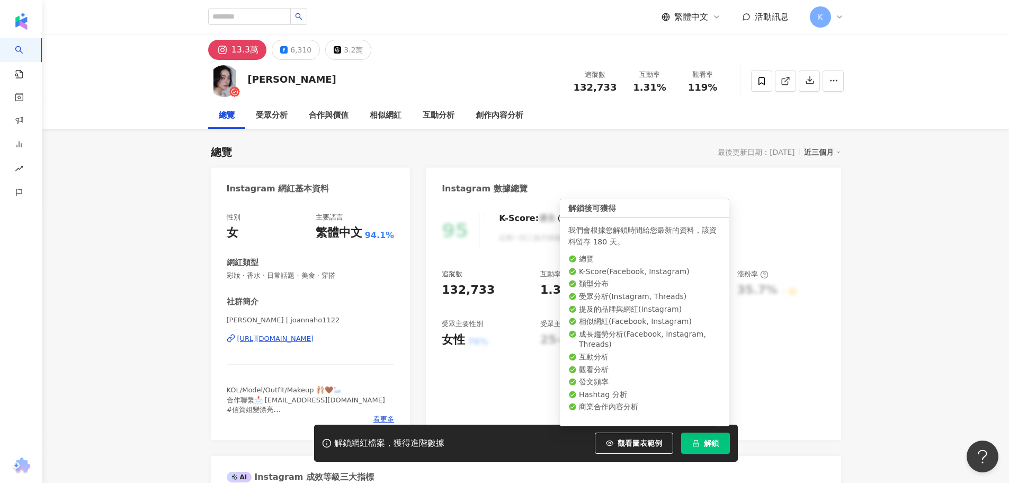
click at [723, 446] on button "解鎖" at bounding box center [705, 442] width 49 height 21
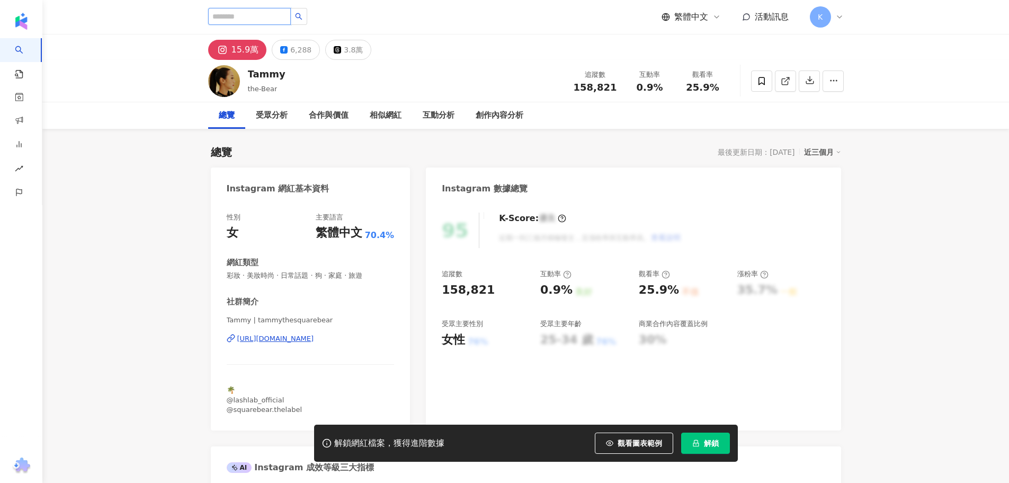
click at [279, 22] on input "search" at bounding box center [249, 16] width 83 height 17
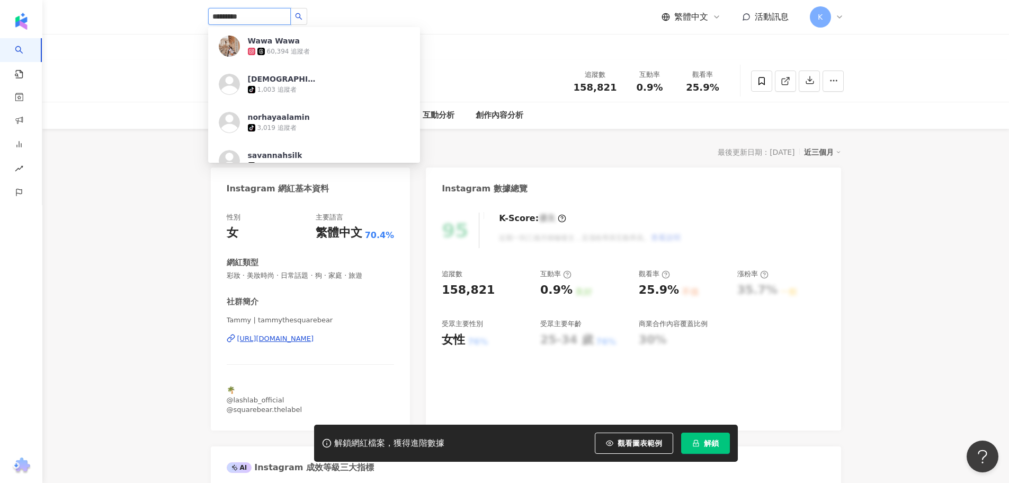
type input "**********"
click at [281, 37] on div "Wawa Wawa" at bounding box center [274, 40] width 52 height 11
